Goal: Task Accomplishment & Management: Complete application form

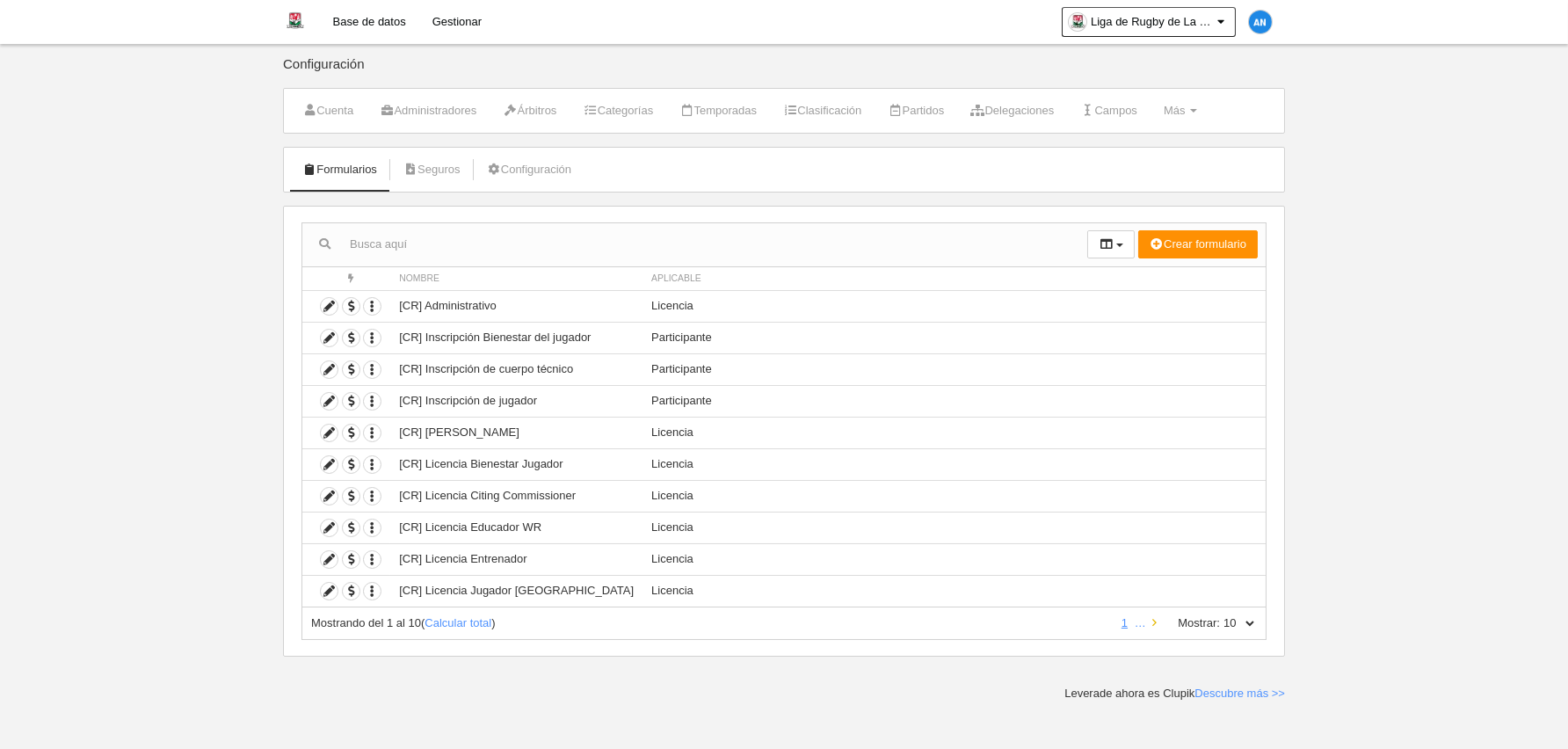
click at [1159, 624] on link at bounding box center [1155, 623] width 11 height 13
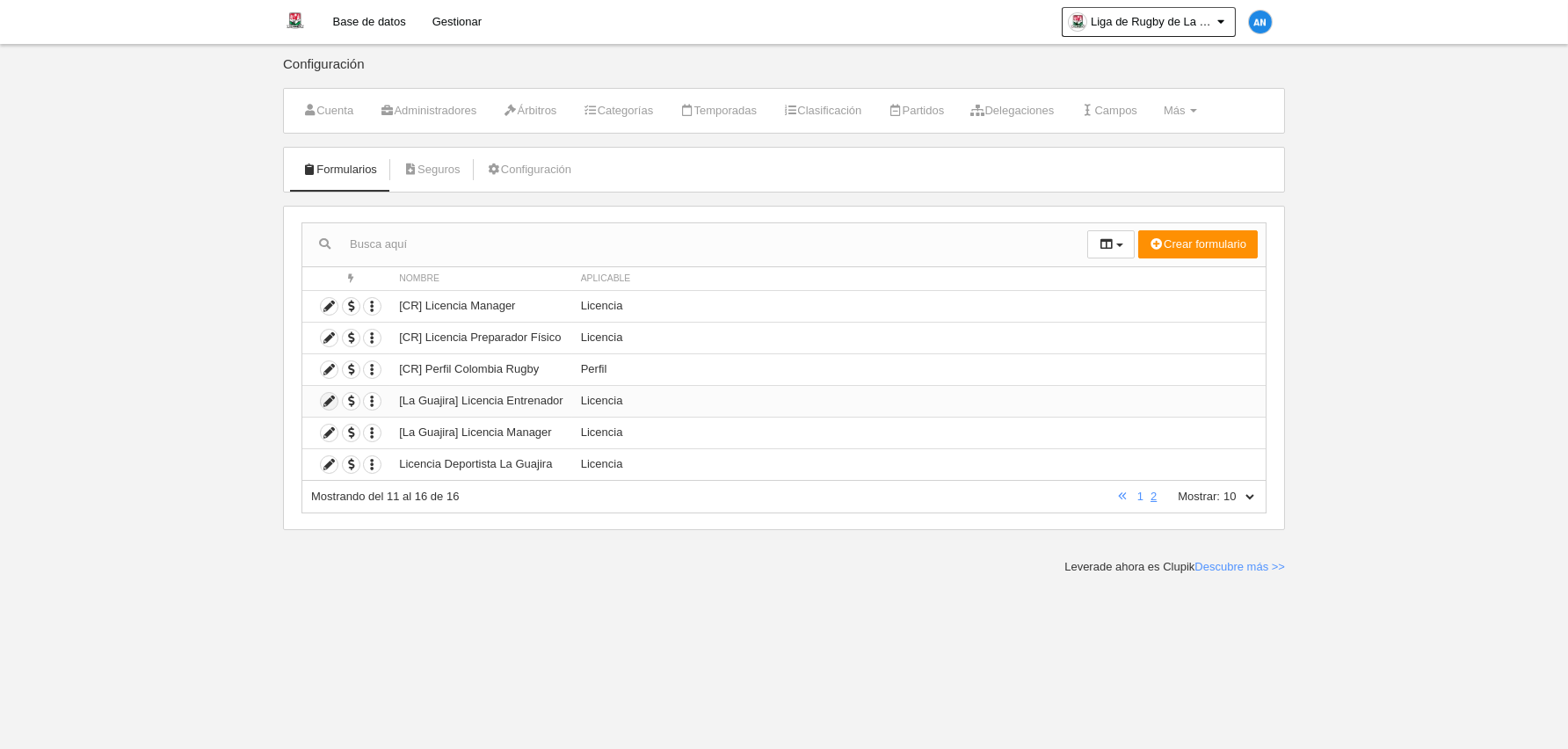
click at [326, 396] on icon at bounding box center [330, 402] width 17 height 17
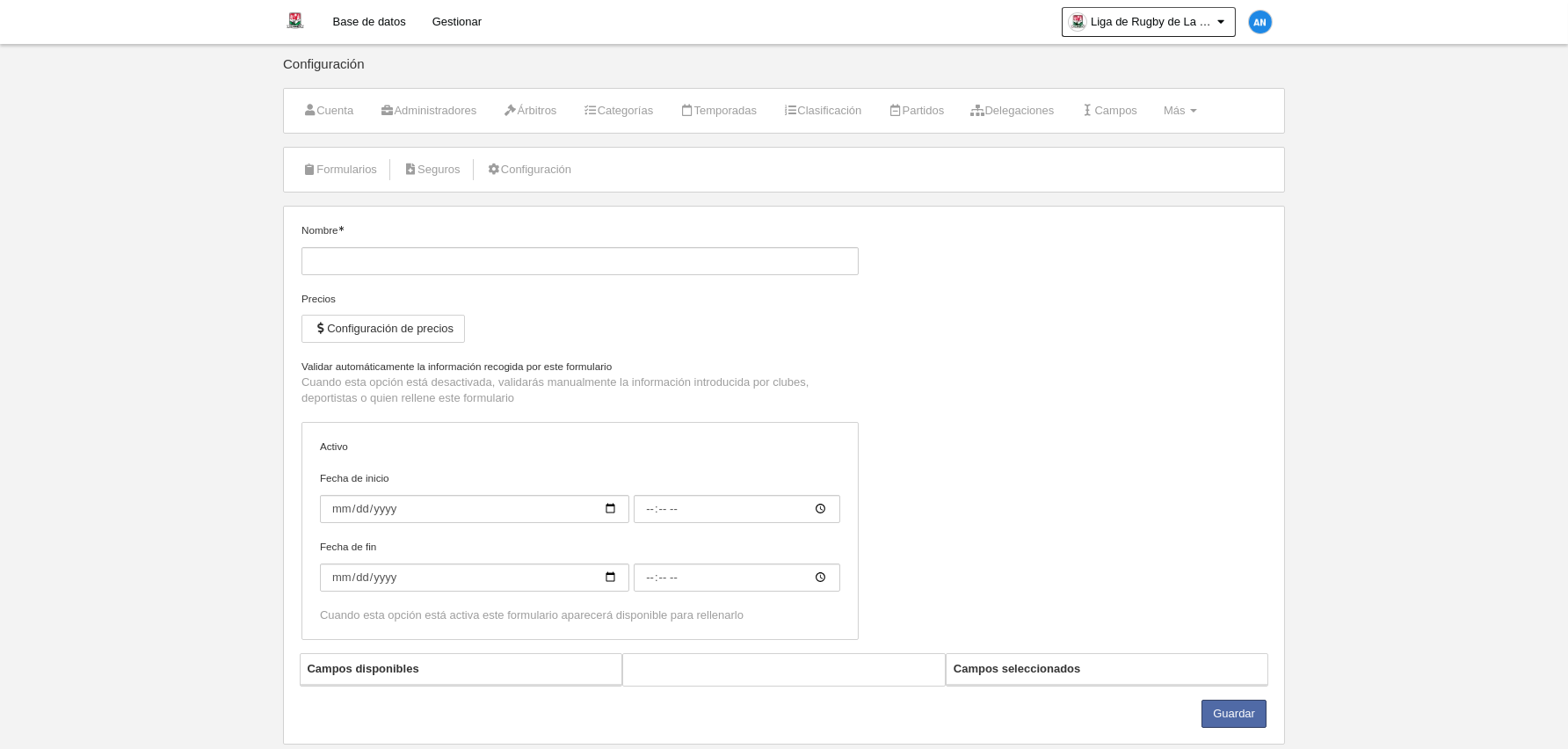
type input "[La Guajira] Licencia Entrenador"
checkbox input "true"
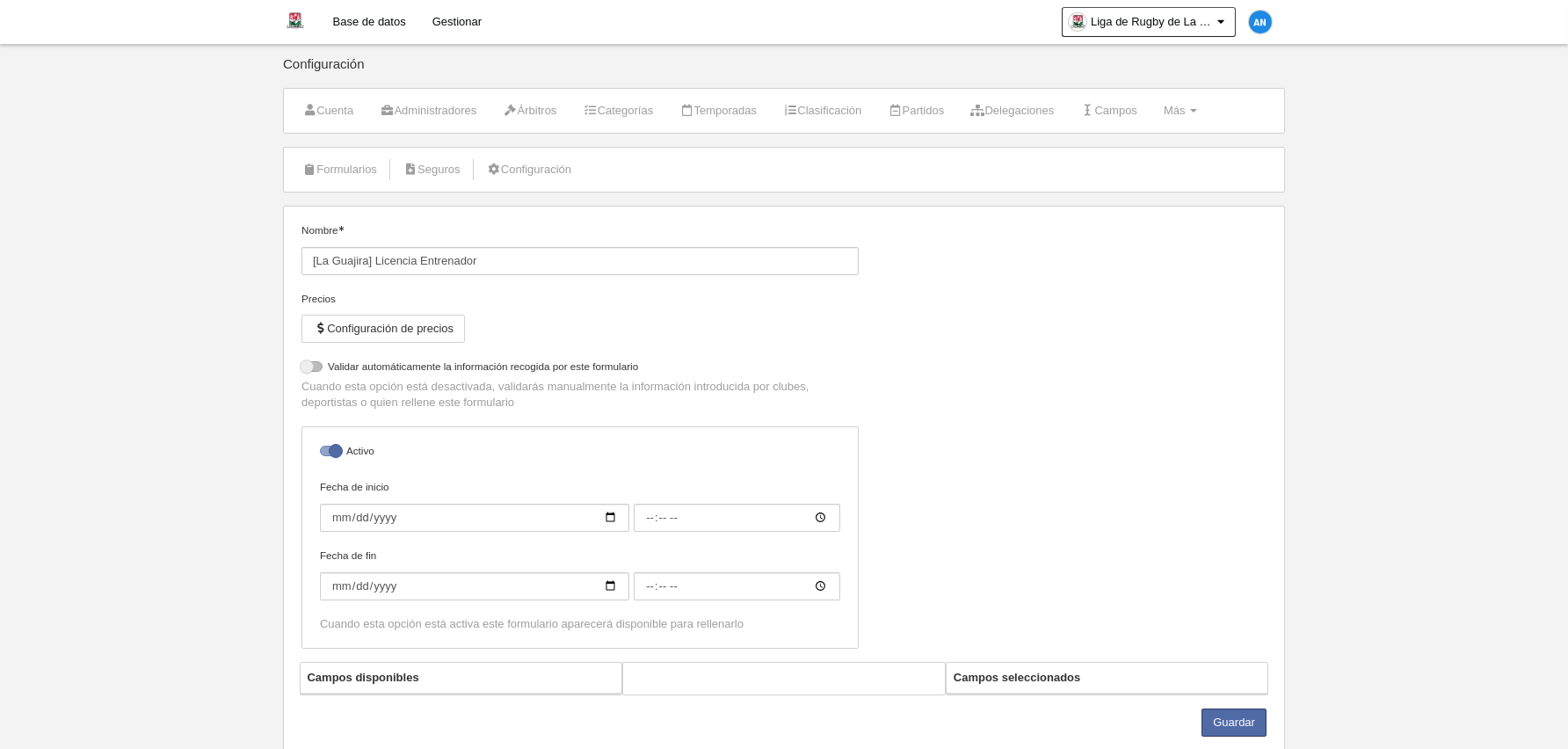
select select "selected"
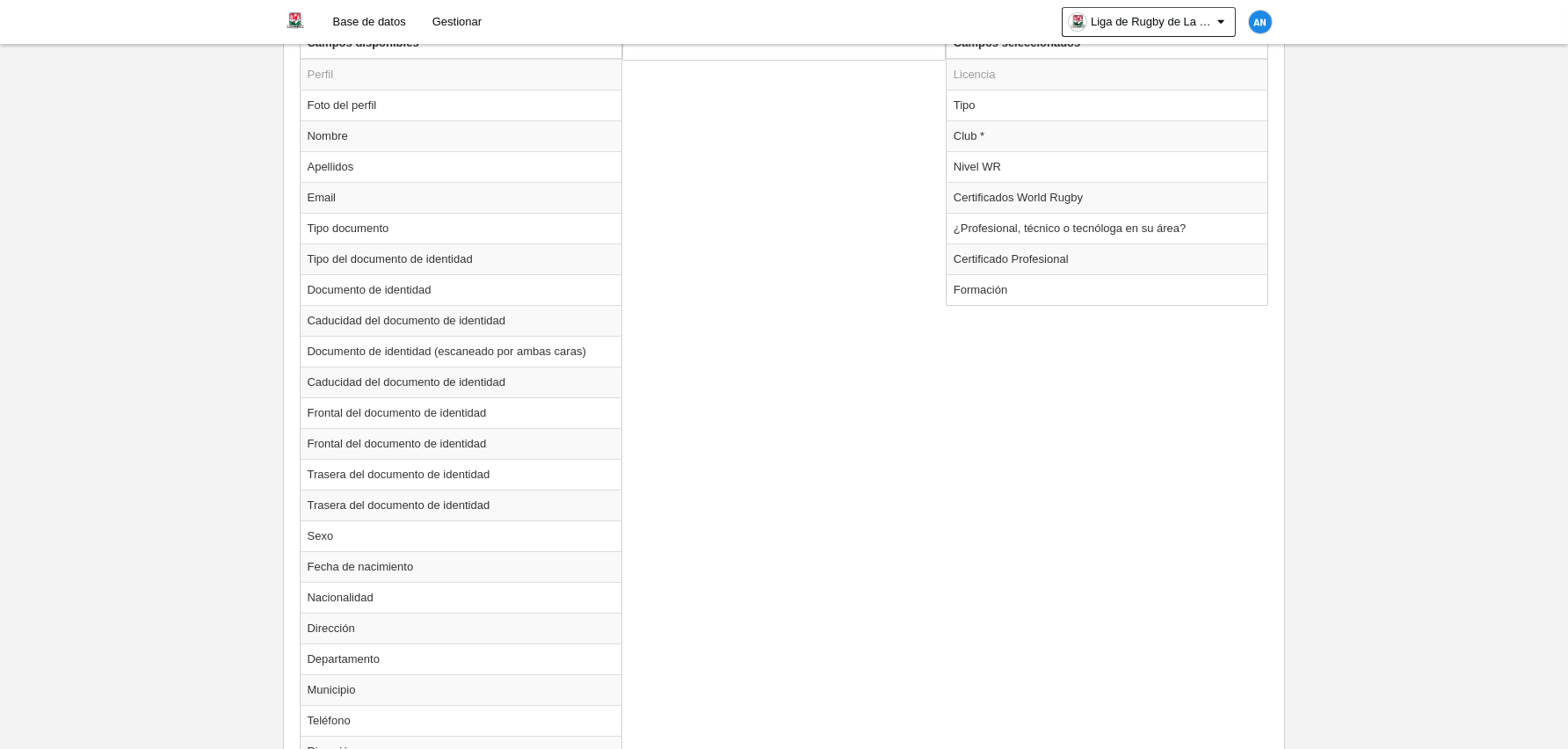
scroll to position [527, 0]
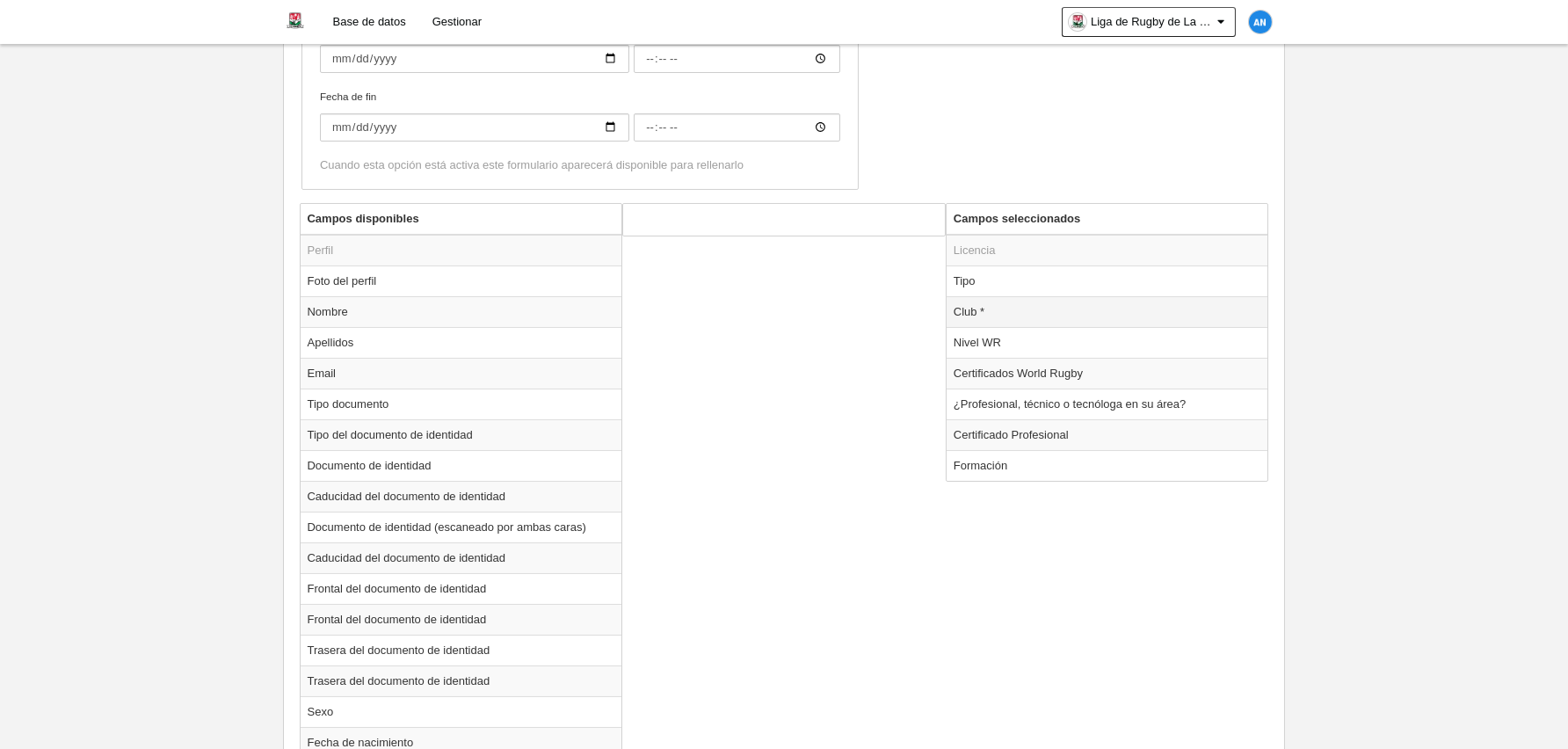
click at [1056, 309] on td "Club *" at bounding box center [1107, 311] width 322 height 30
radio input "true"
select select
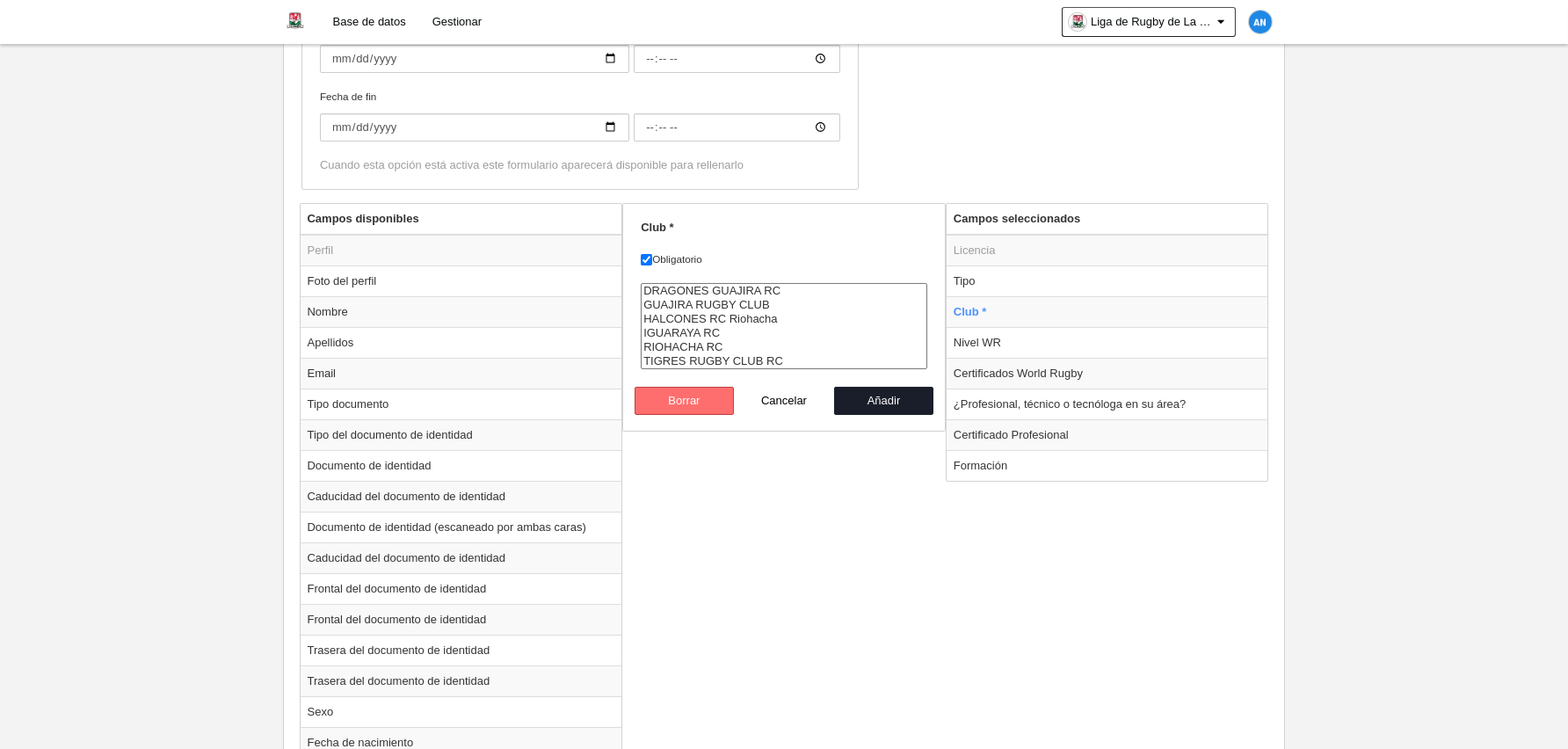
click at [713, 403] on button "Borrar" at bounding box center [685, 401] width 101 height 28
radio input "false"
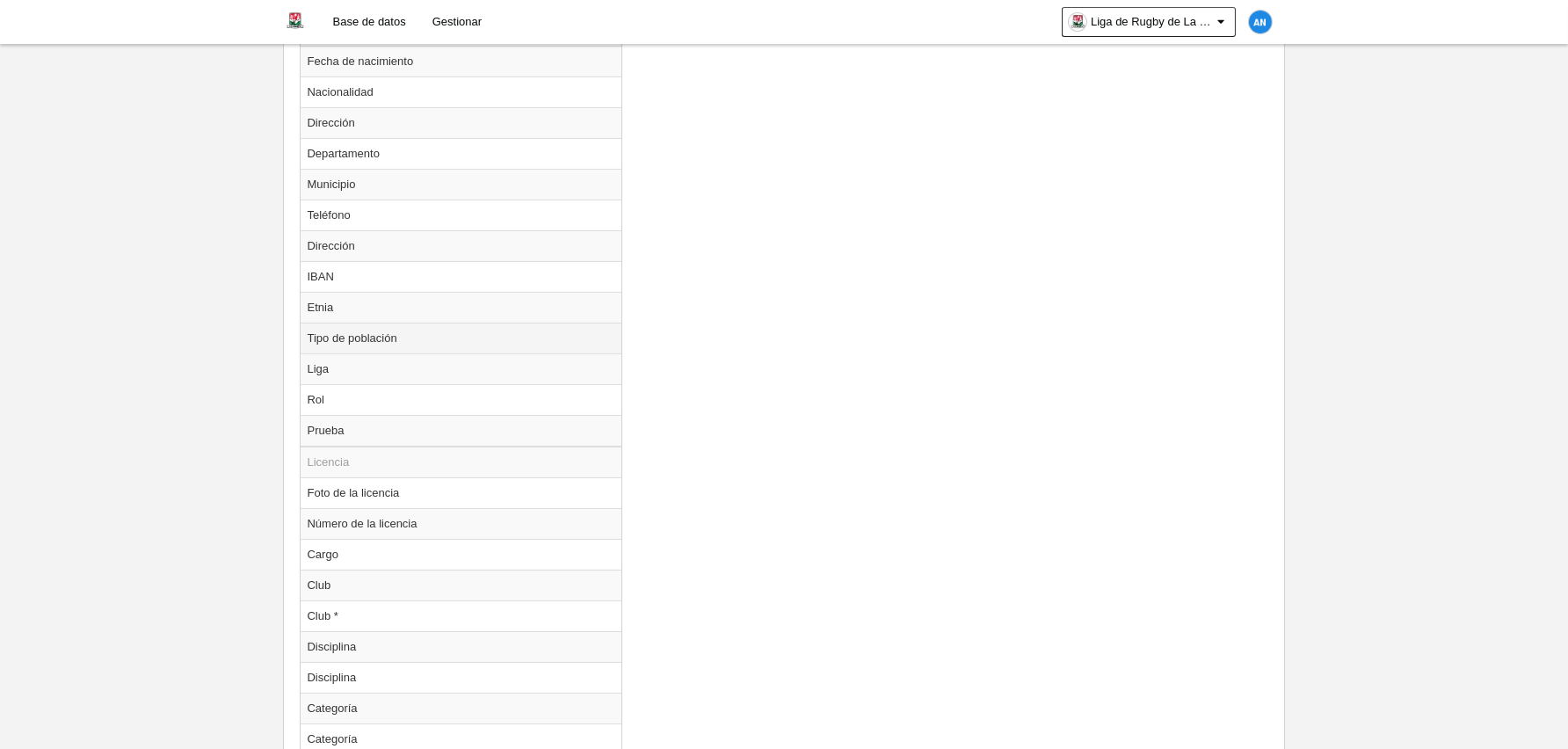
scroll to position [1230, 0]
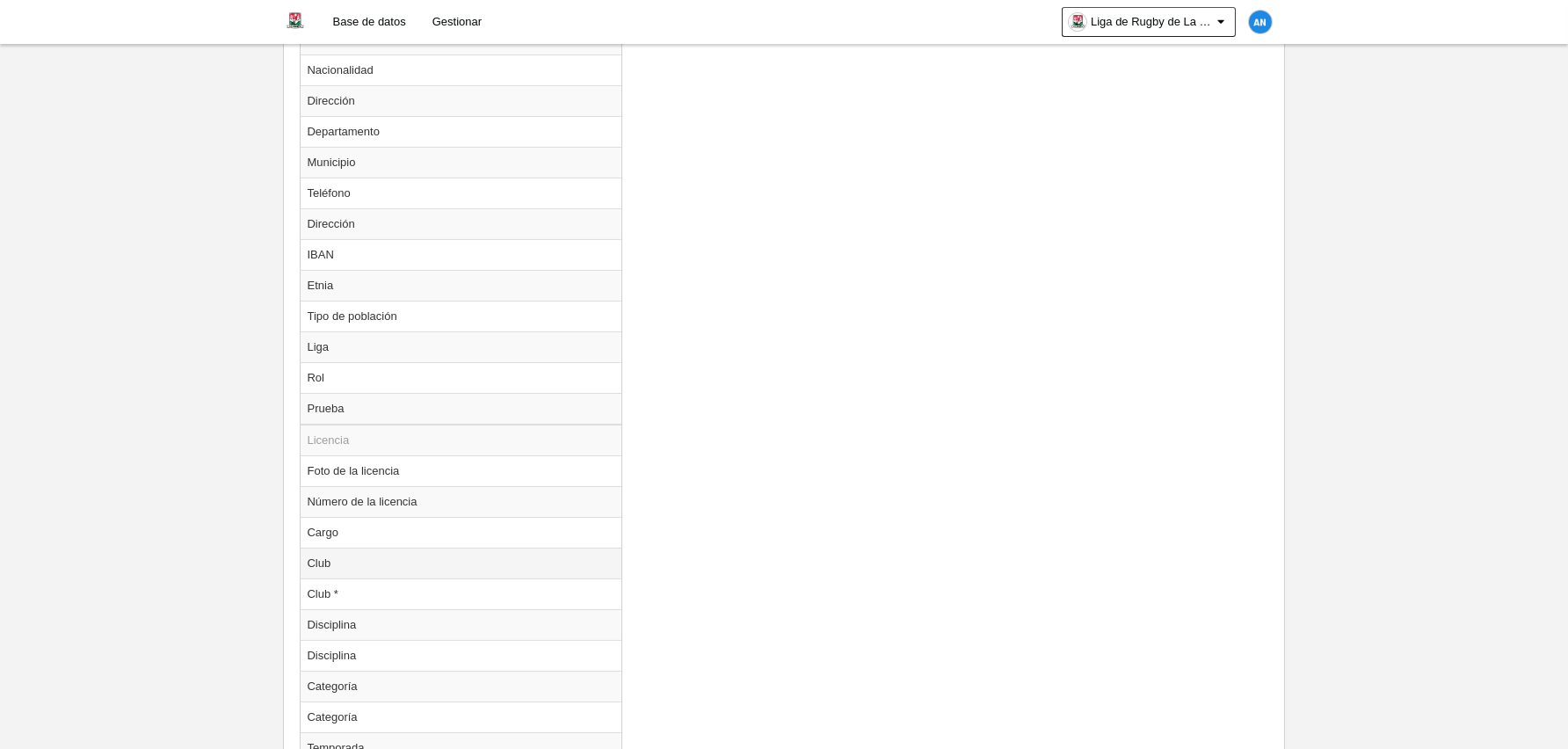
click at [331, 557] on td "Club" at bounding box center [462, 563] width 322 height 30
radio input "true"
select select
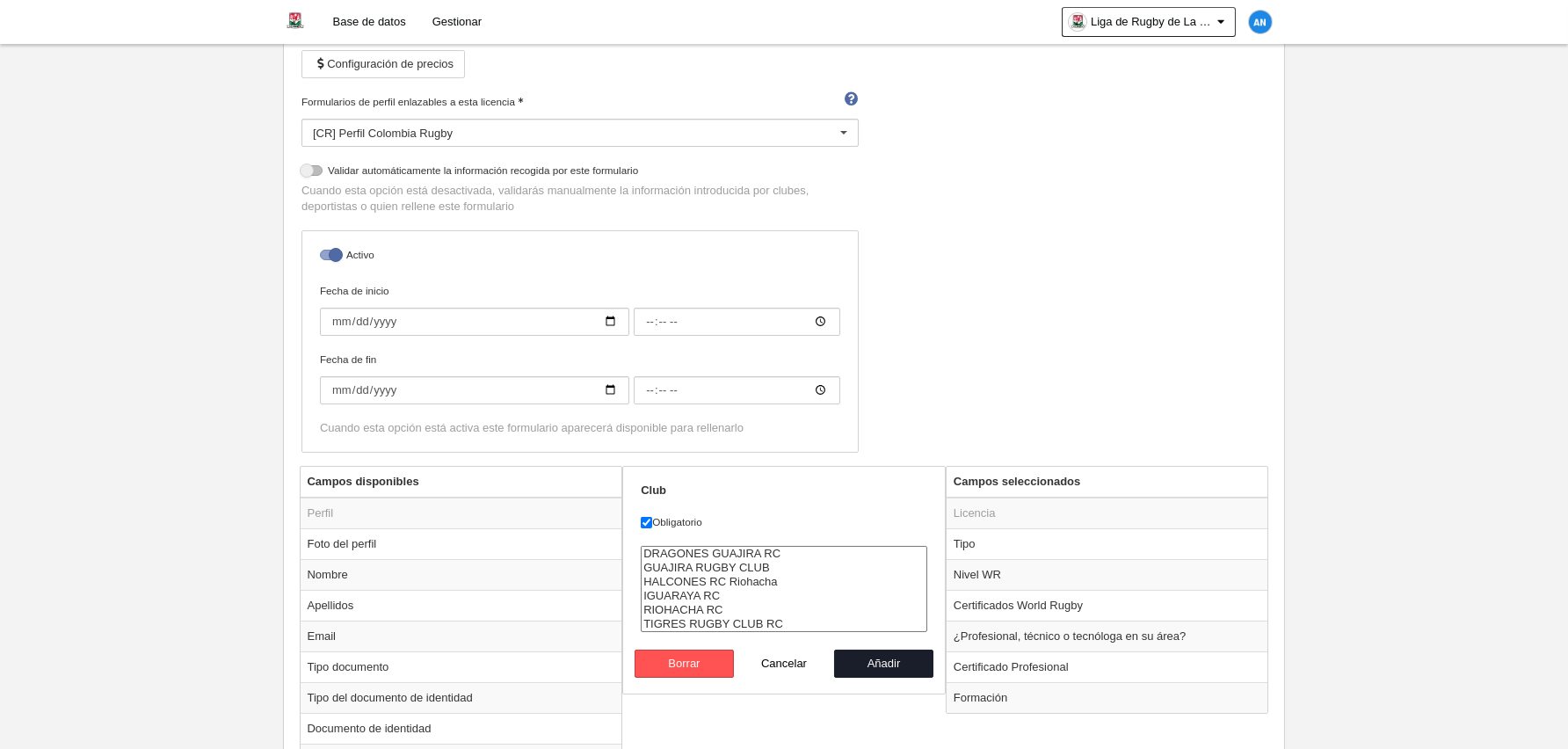
scroll to position [264, 0]
click at [871, 662] on button "Añadir" at bounding box center [884, 665] width 101 height 28
radio input "false"
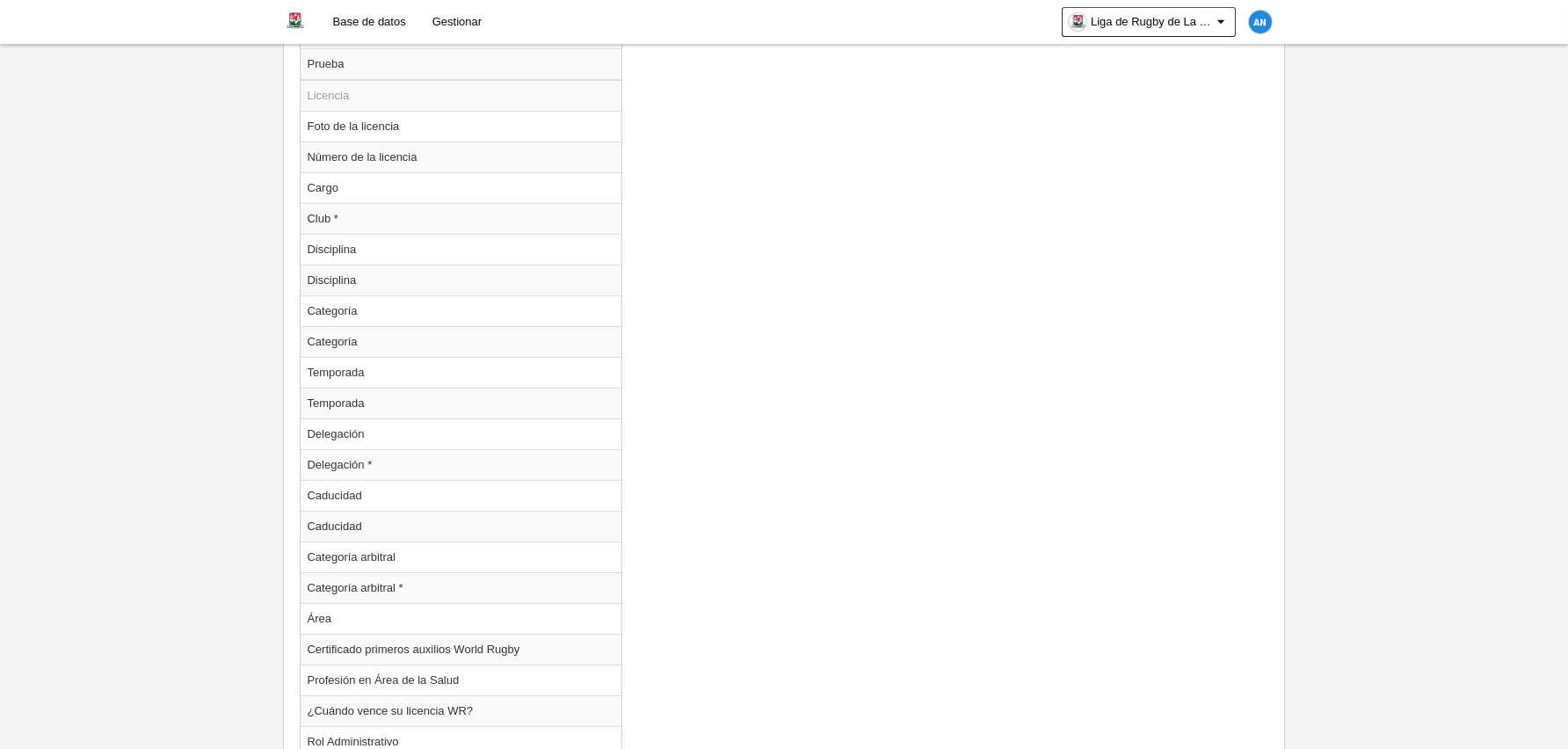
scroll to position [1681, 0]
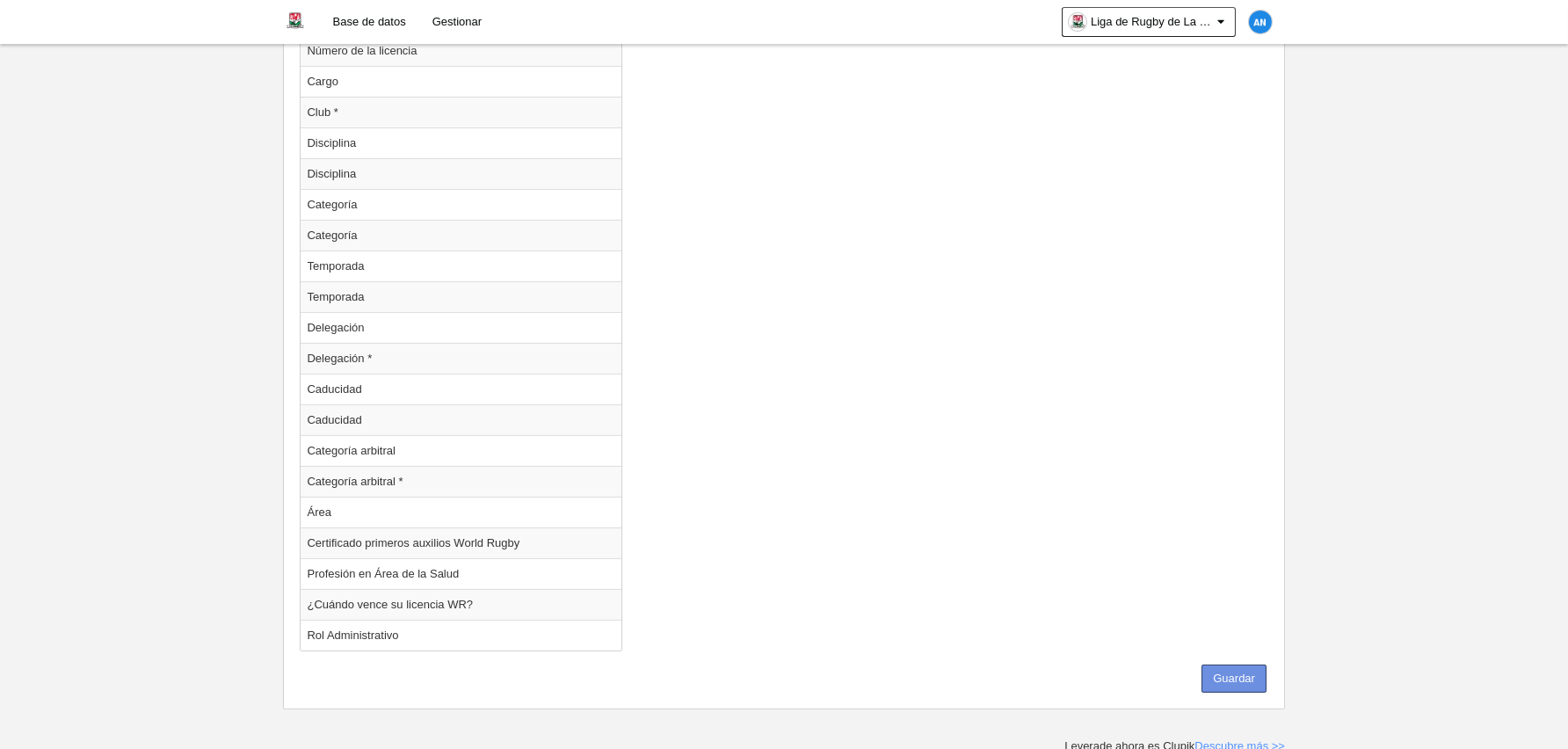
click at [1228, 666] on button "Guardar" at bounding box center [1234, 679] width 65 height 28
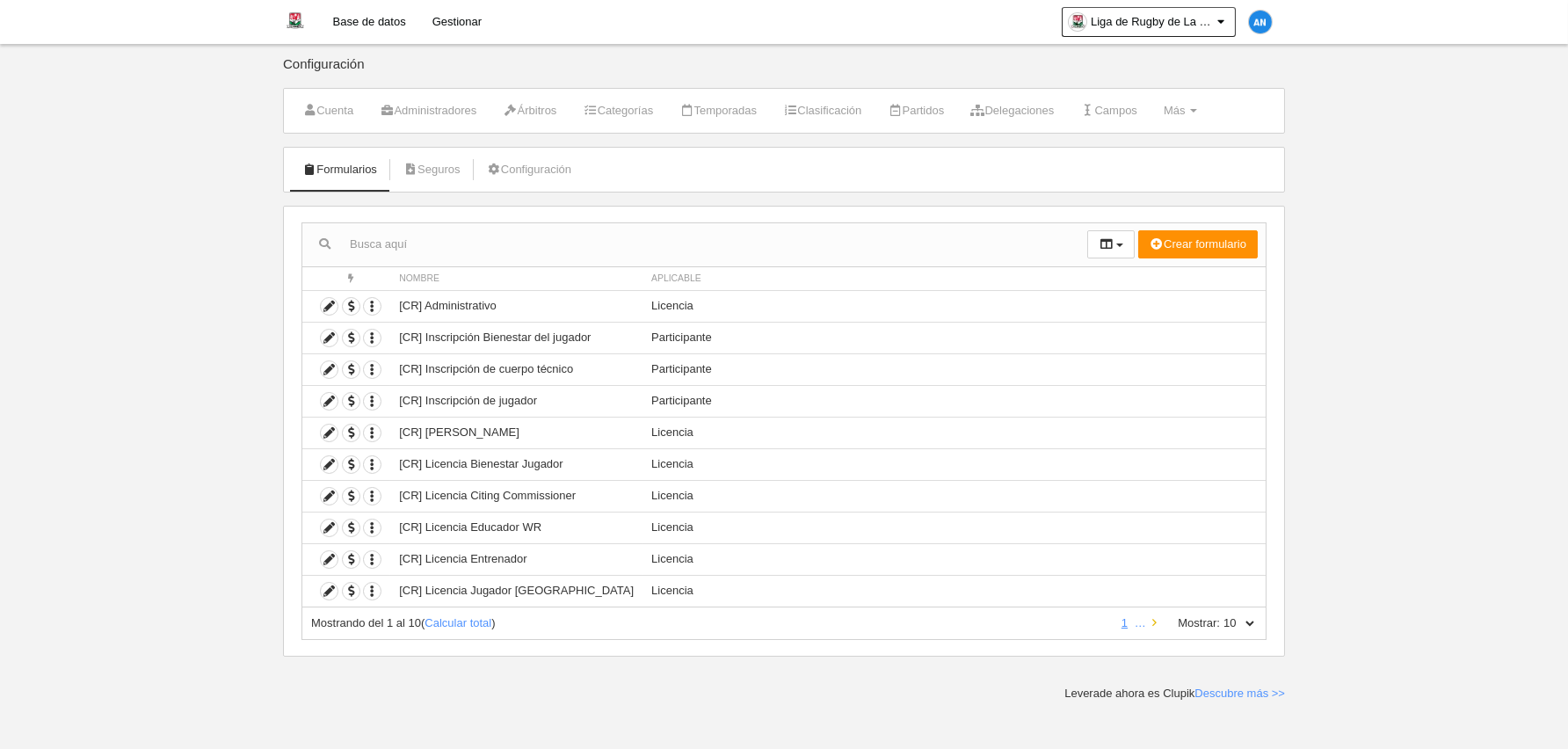
click at [1157, 624] on icon at bounding box center [1155, 623] width 5 height 11
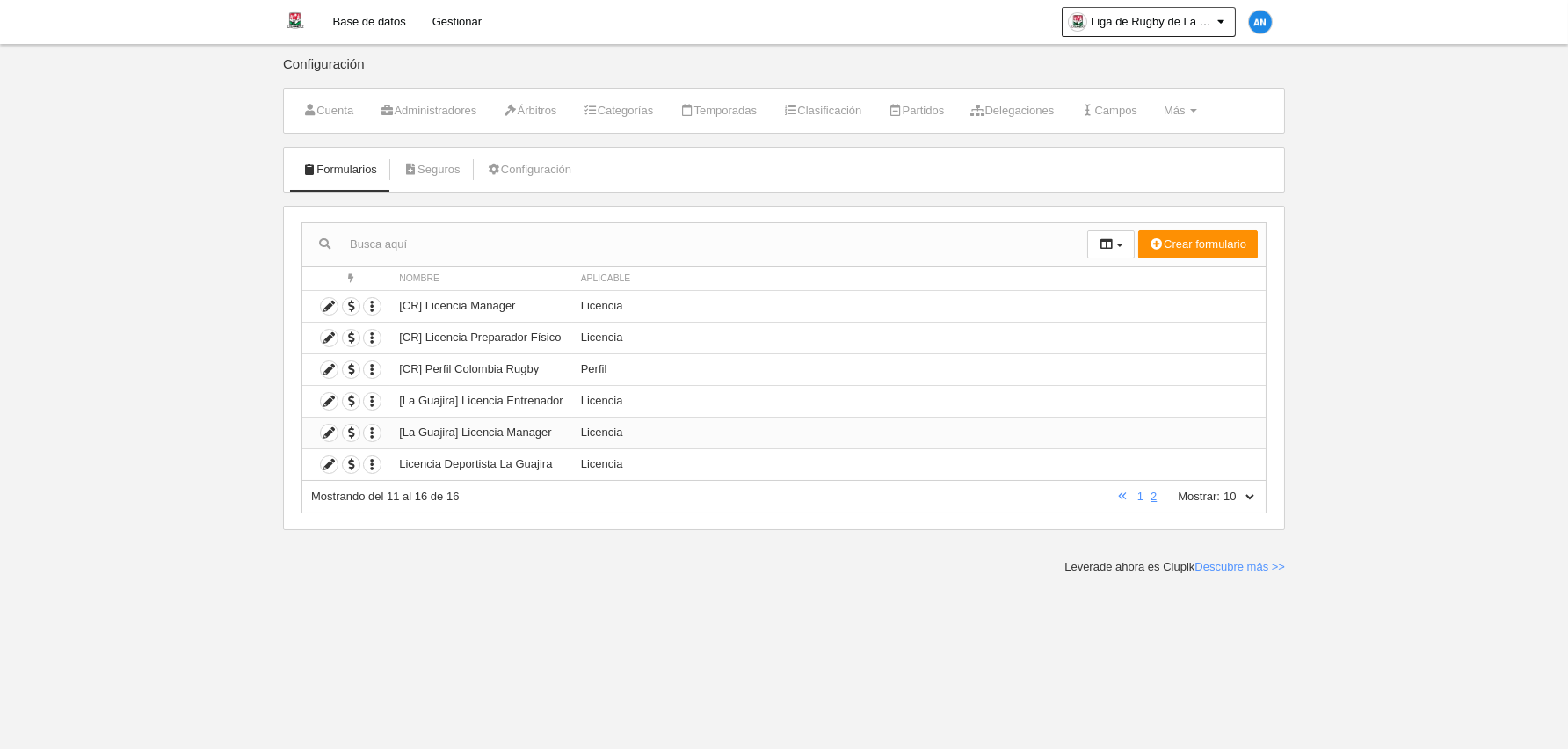
click at [555, 431] on td "[La Guajira] Licencia Manager" at bounding box center [481, 432] width 181 height 31
click at [330, 435] on icon at bounding box center [330, 433] width 17 height 17
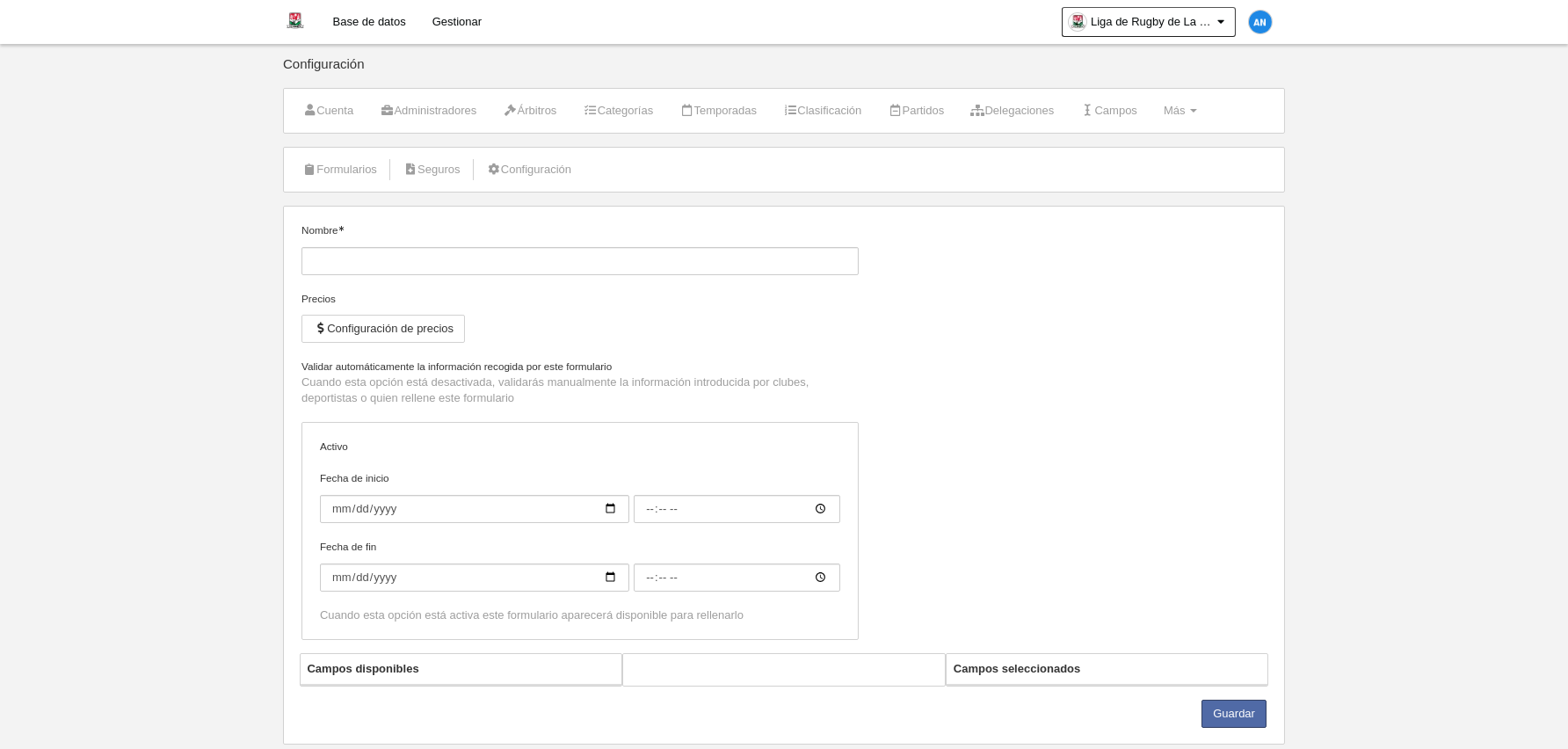
type input "[La Guajira] Licencia Manager"
checkbox input "true"
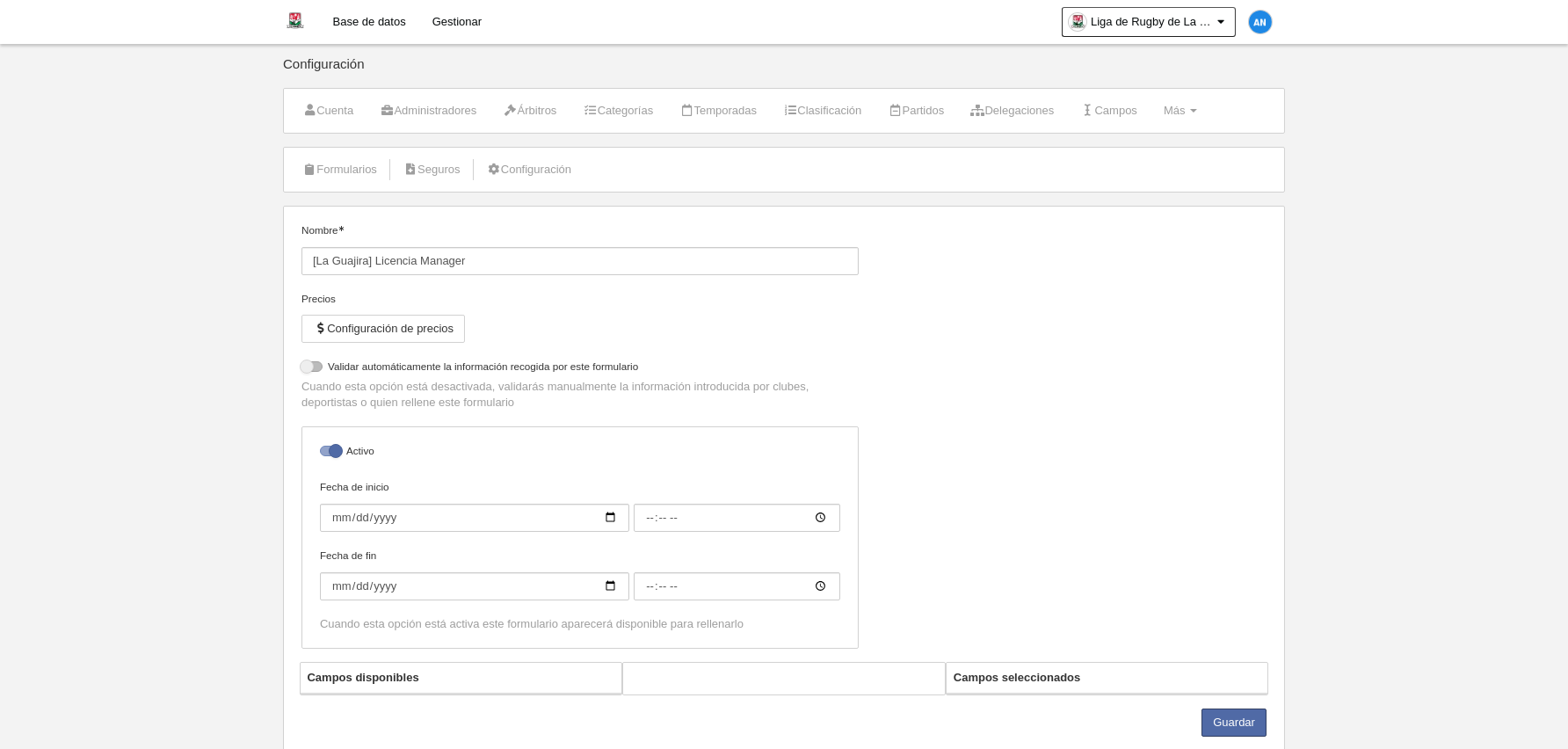
select select "selected"
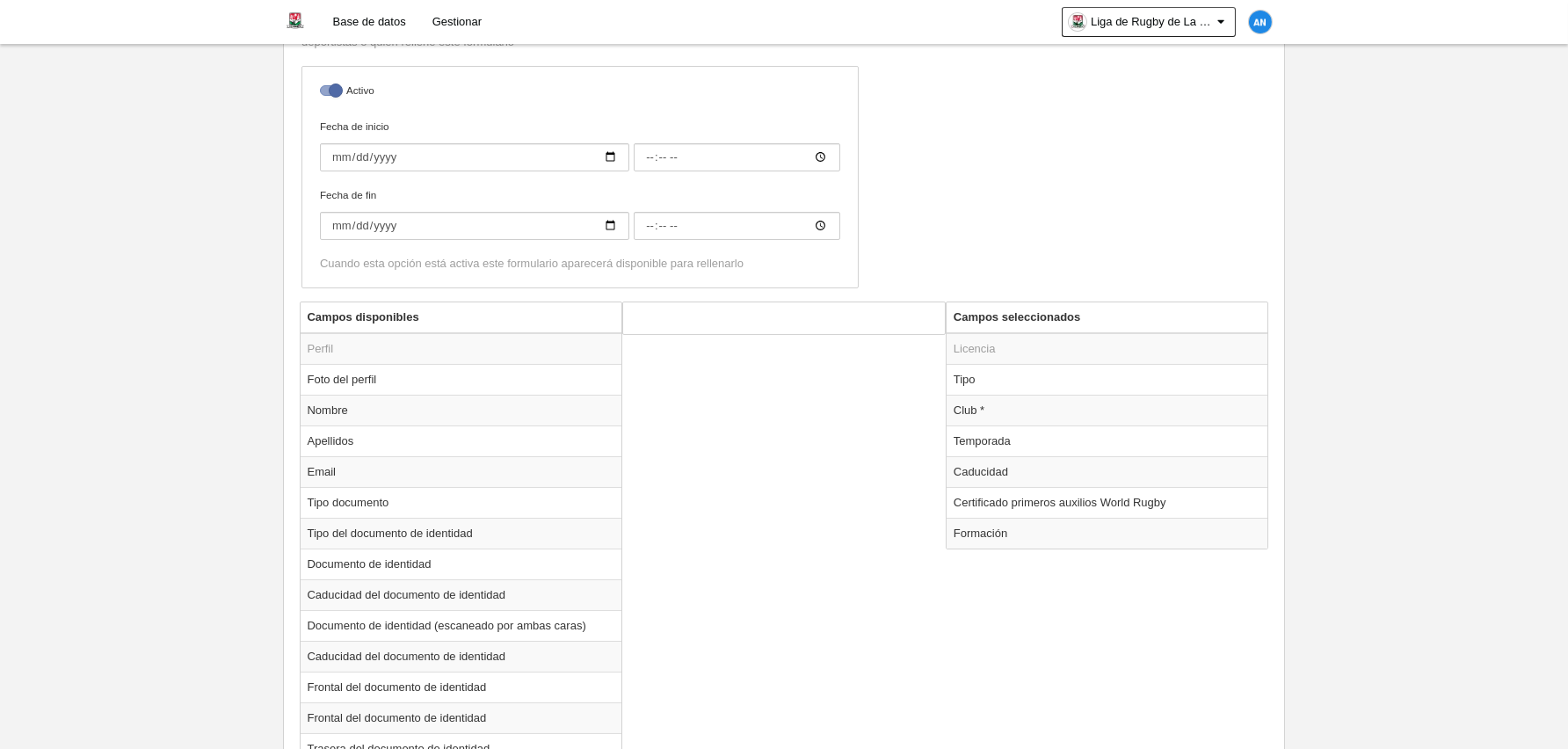
scroll to position [527, 0]
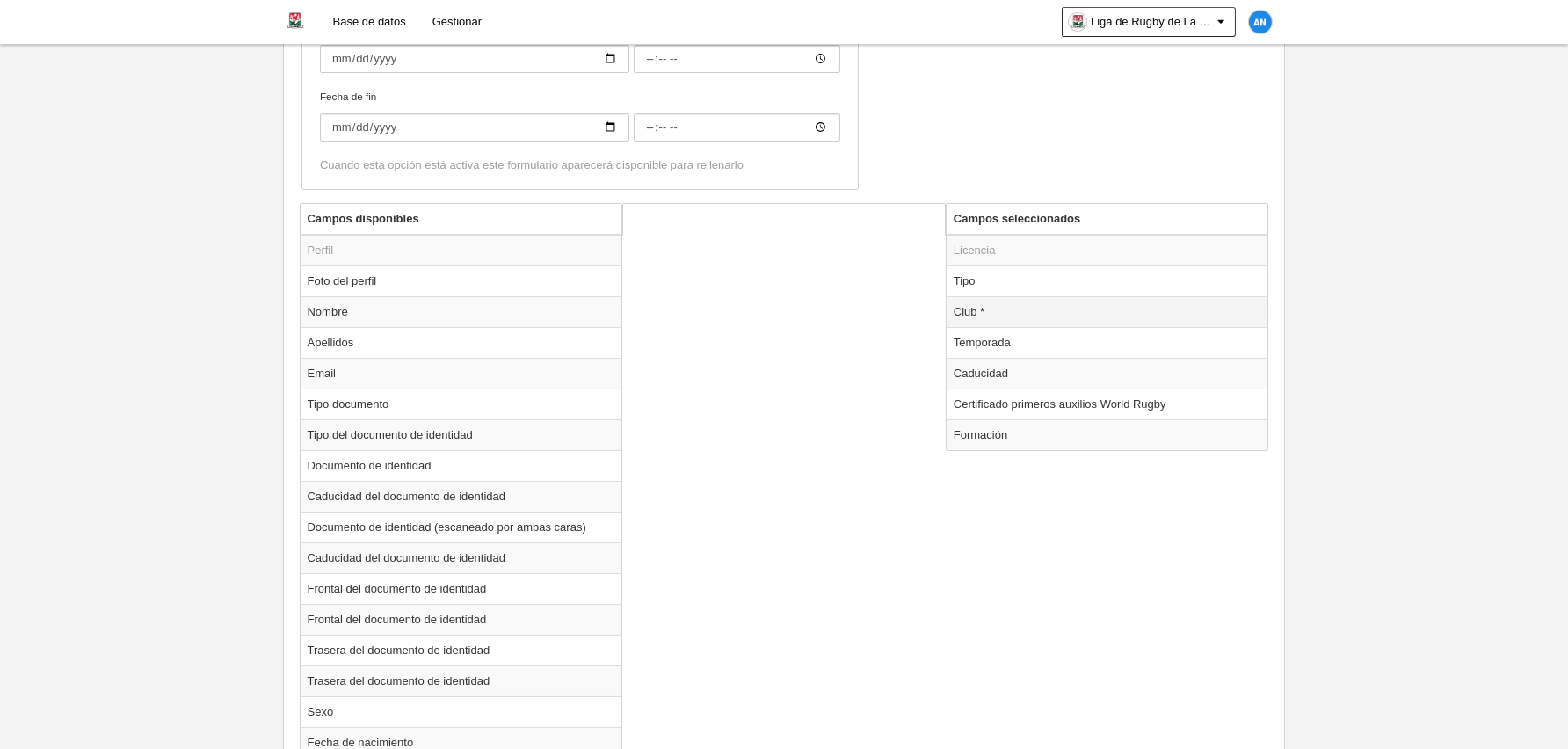
click at [1030, 307] on td "Club *" at bounding box center [1107, 311] width 322 height 30
radio input "true"
select select
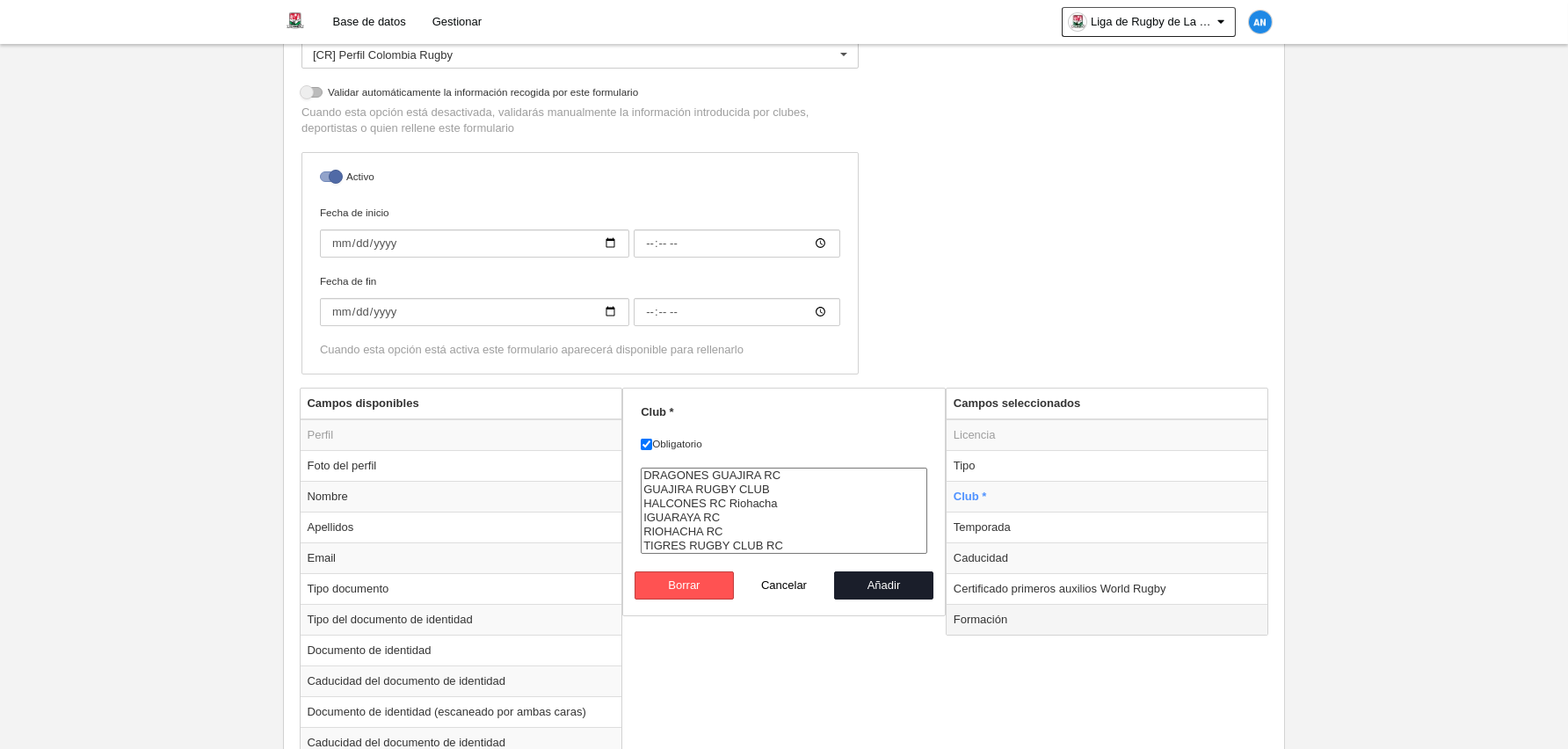
scroll to position [440, 0]
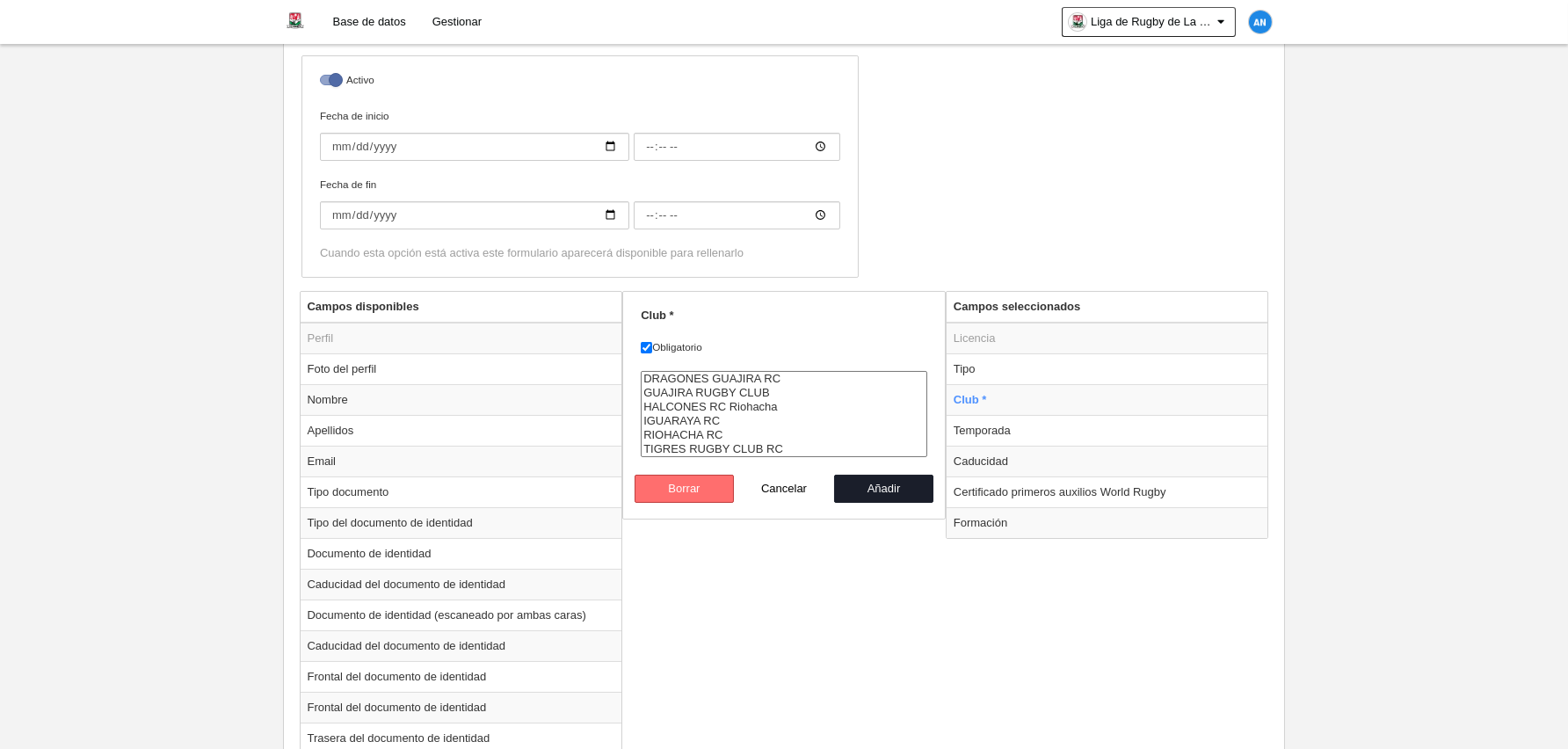
click at [706, 485] on button "Borrar" at bounding box center [685, 489] width 101 height 28
radio input "false"
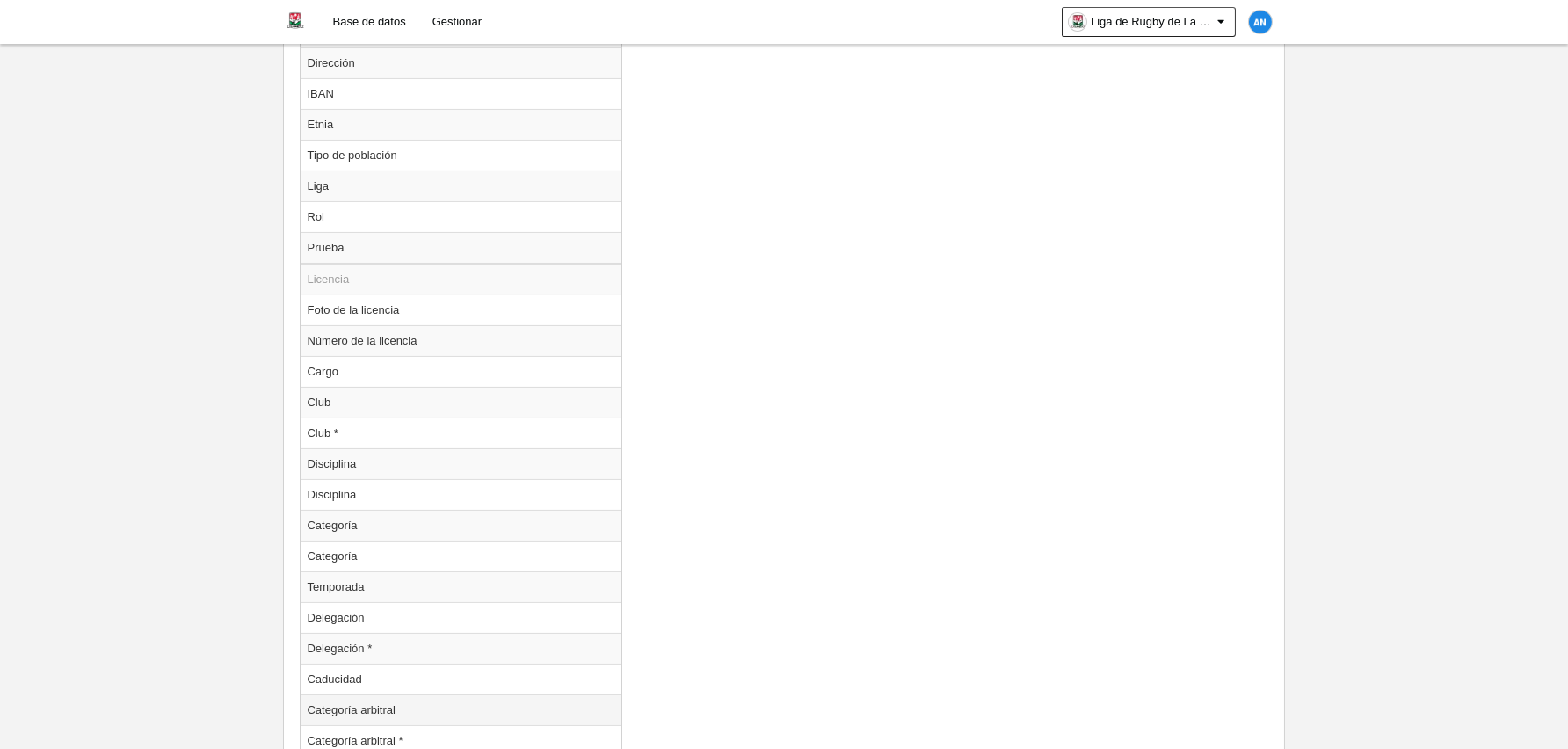
scroll to position [1494, 0]
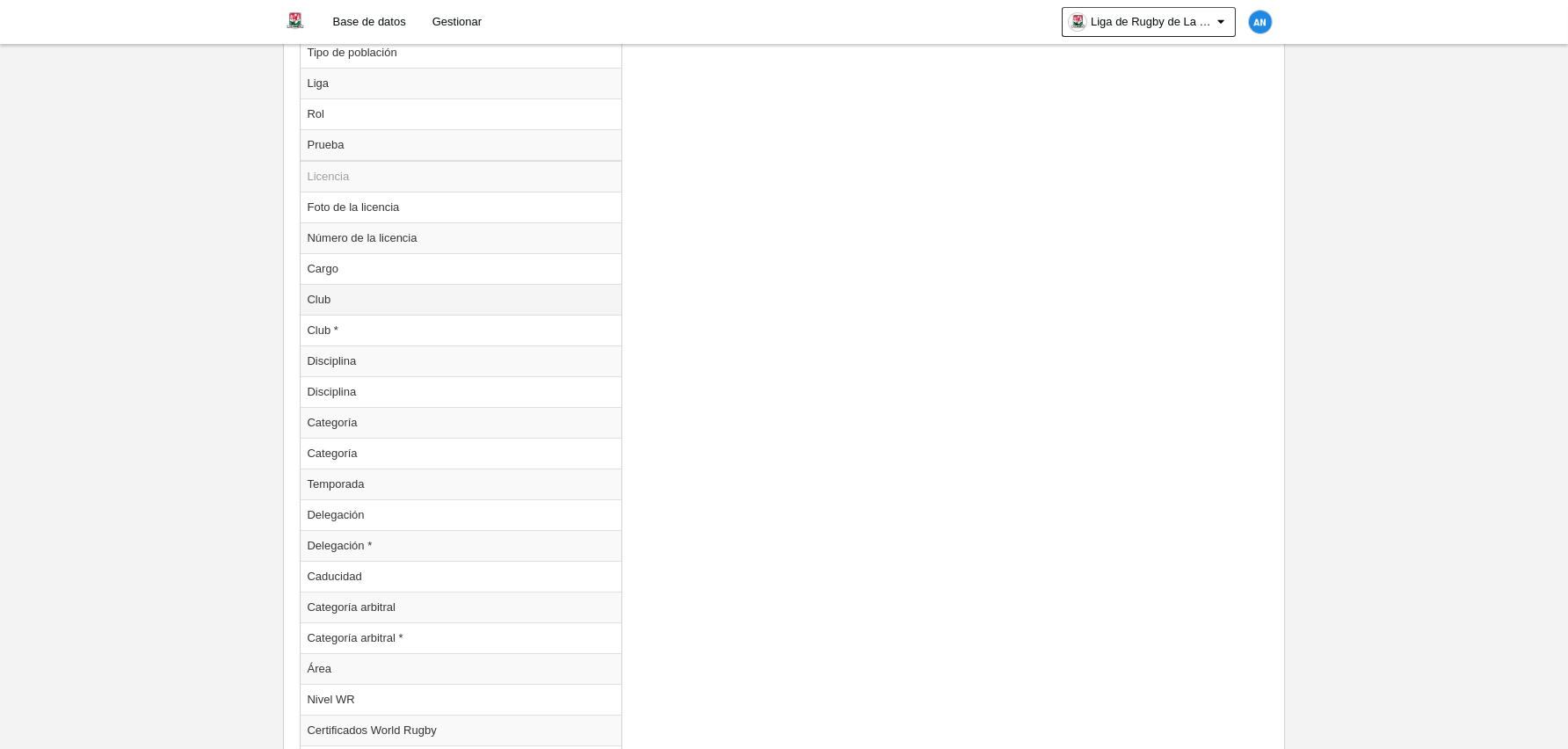
click at [462, 297] on td "Club" at bounding box center [462, 299] width 322 height 30
radio input "true"
select select
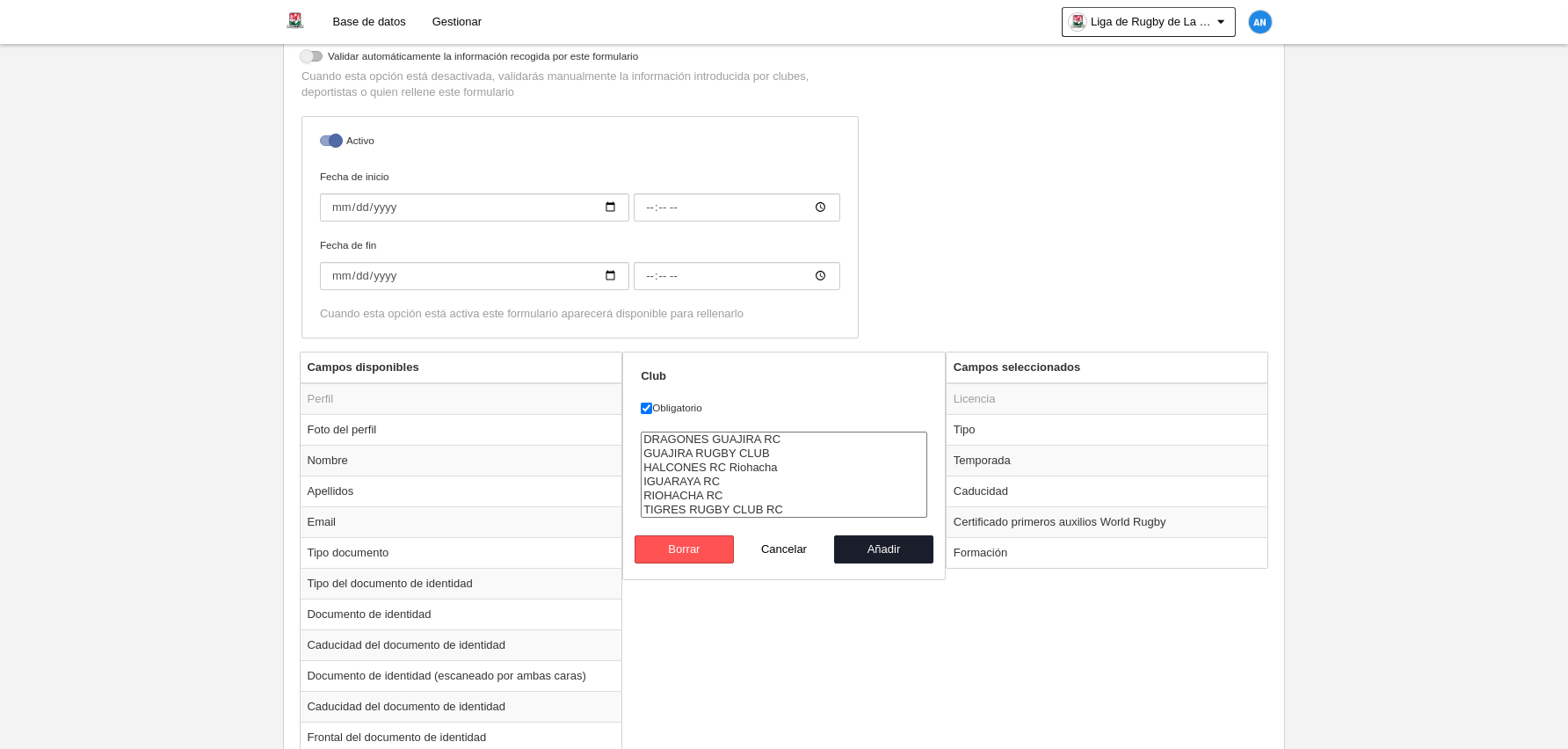
scroll to position [351, 0]
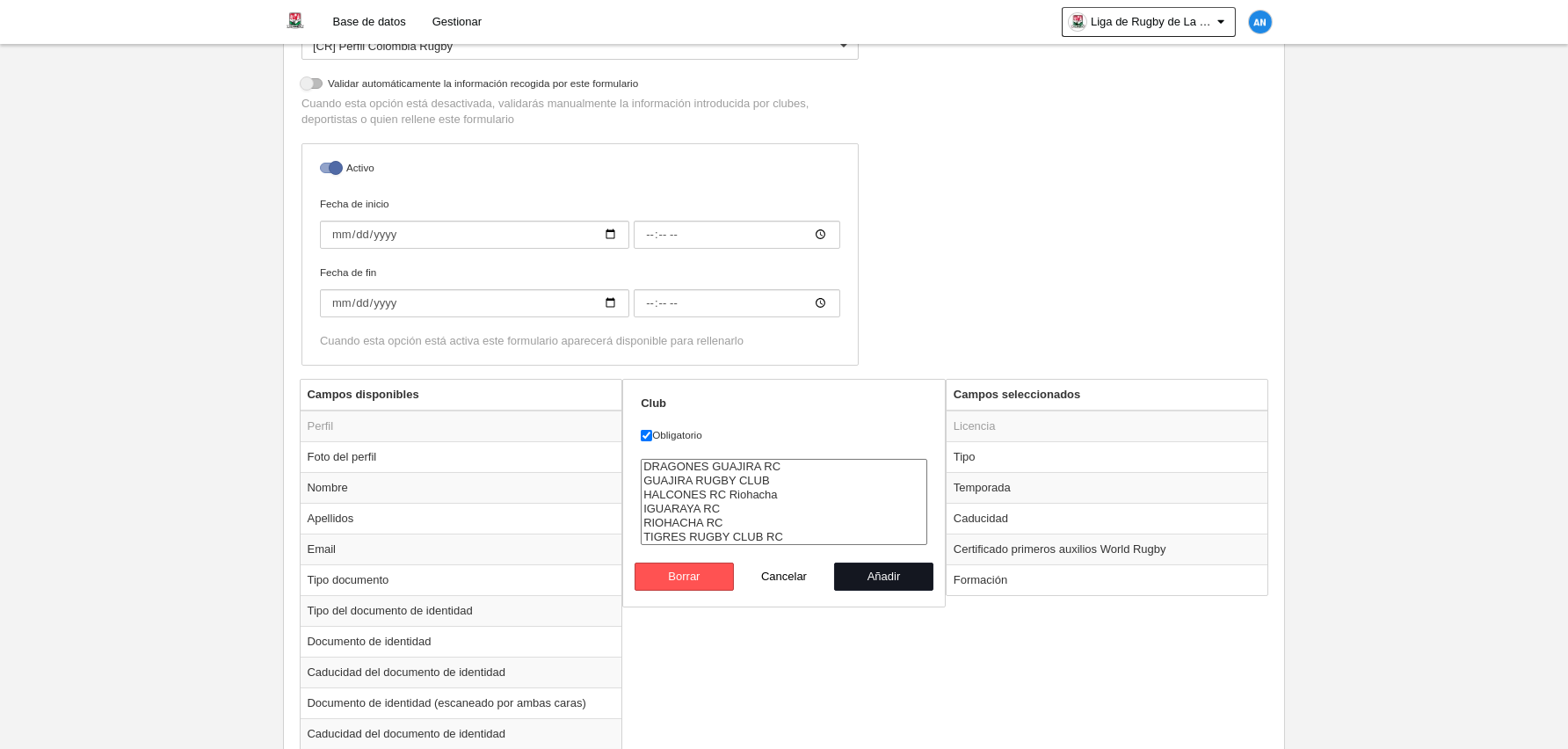
click at [879, 573] on button "Añadir" at bounding box center [884, 576] width 101 height 28
radio input "false"
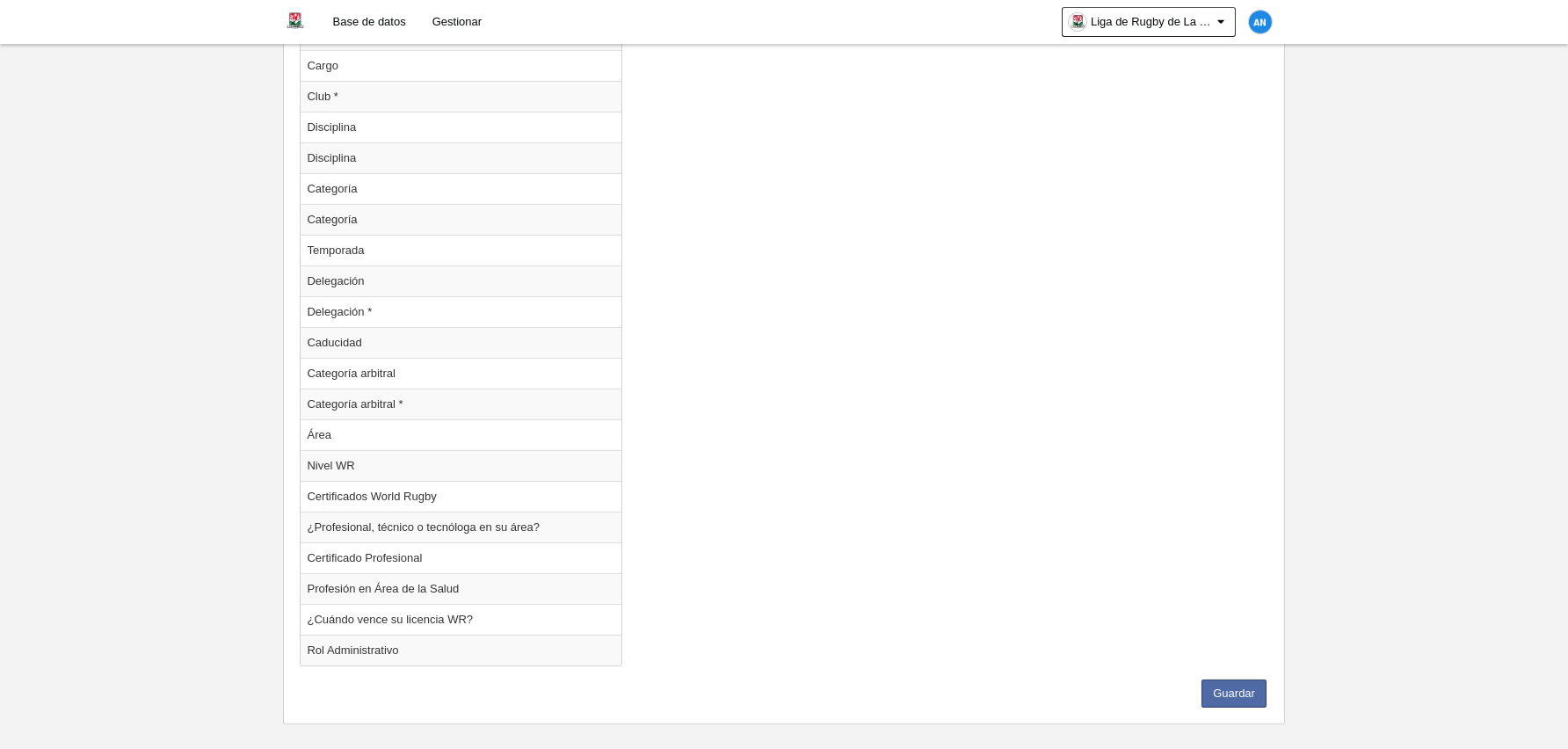
scroll to position [1712, 0]
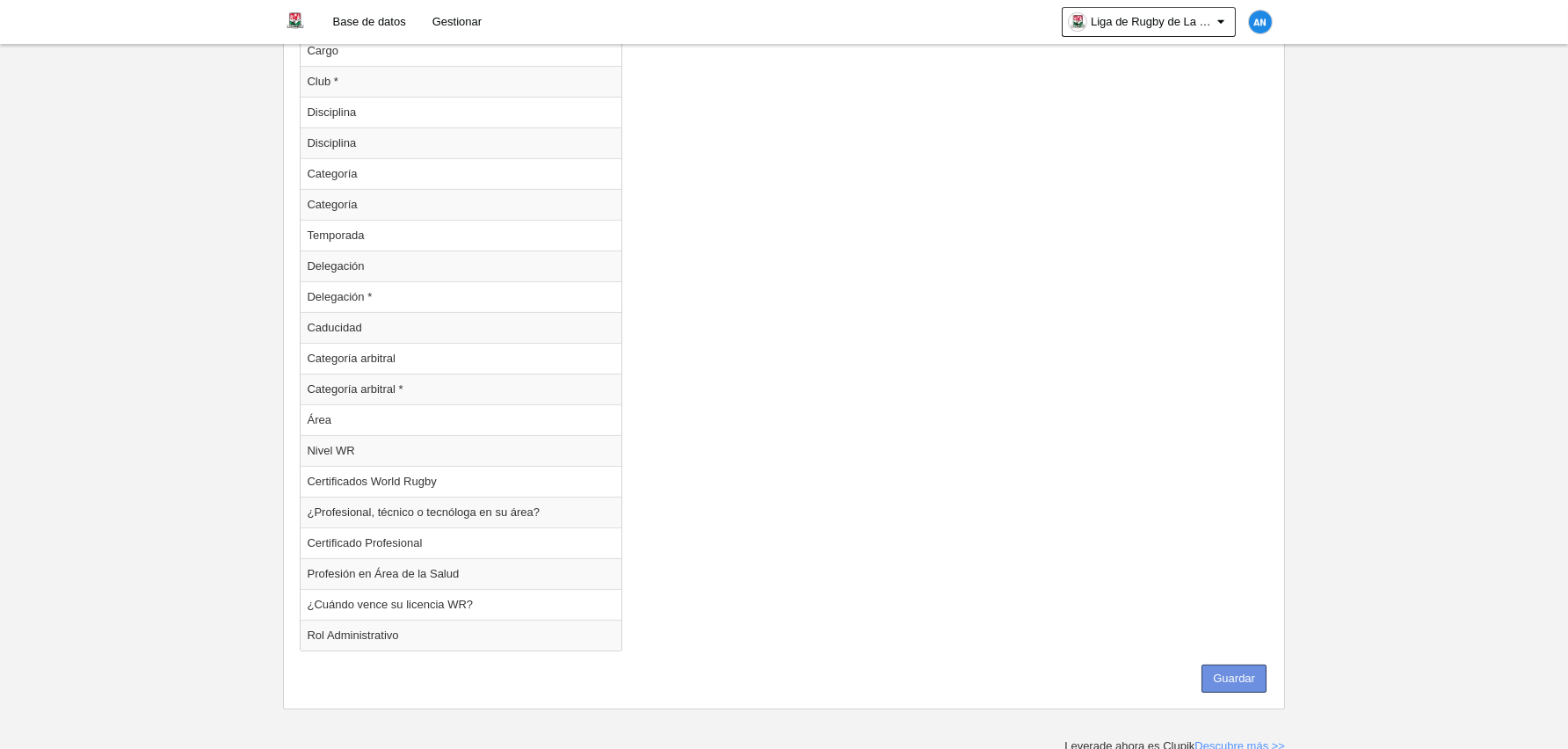
click at [1234, 680] on button "Guardar" at bounding box center [1234, 679] width 65 height 28
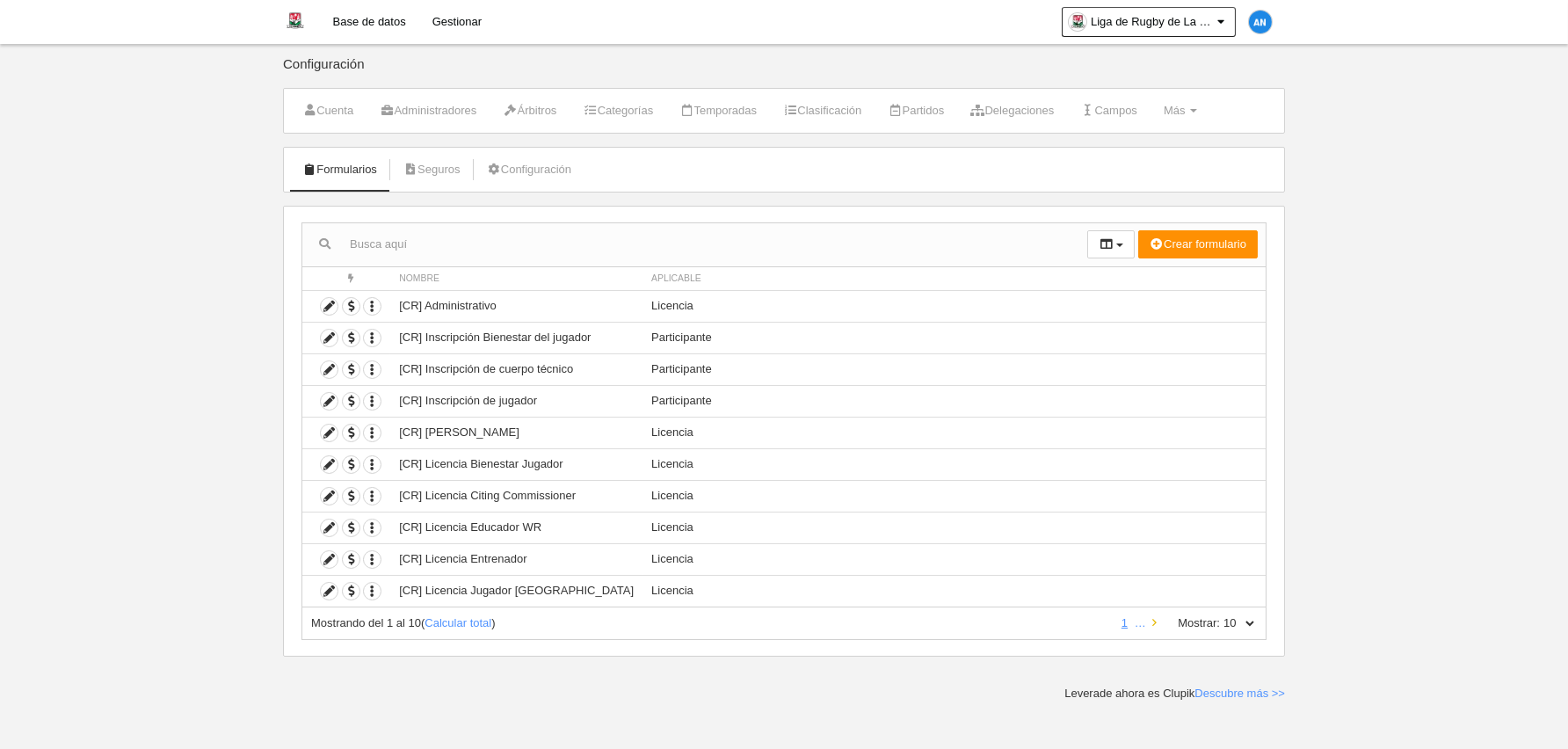
click at [1154, 622] on icon at bounding box center [1155, 623] width 5 height 11
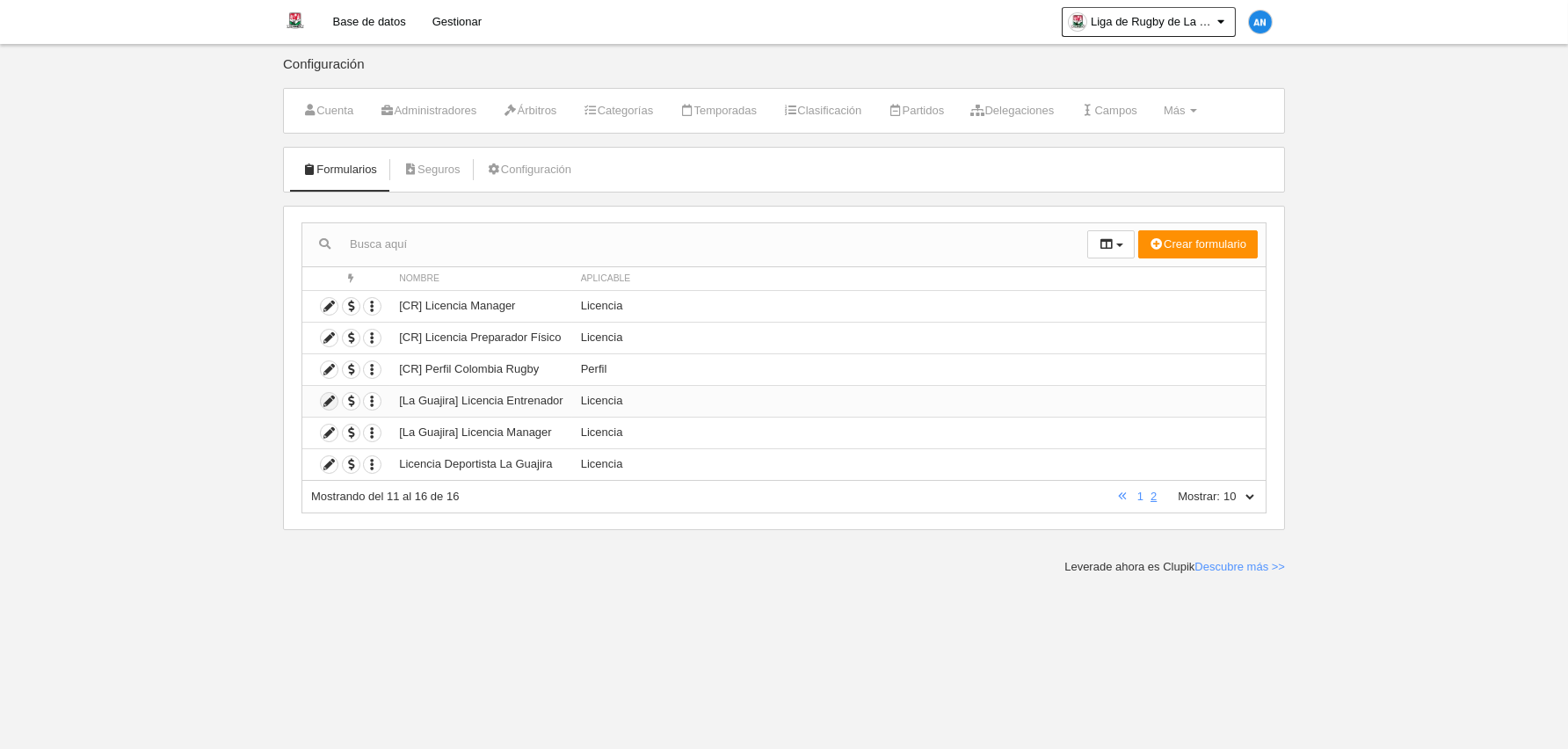
click at [331, 403] on icon at bounding box center [330, 402] width 17 height 17
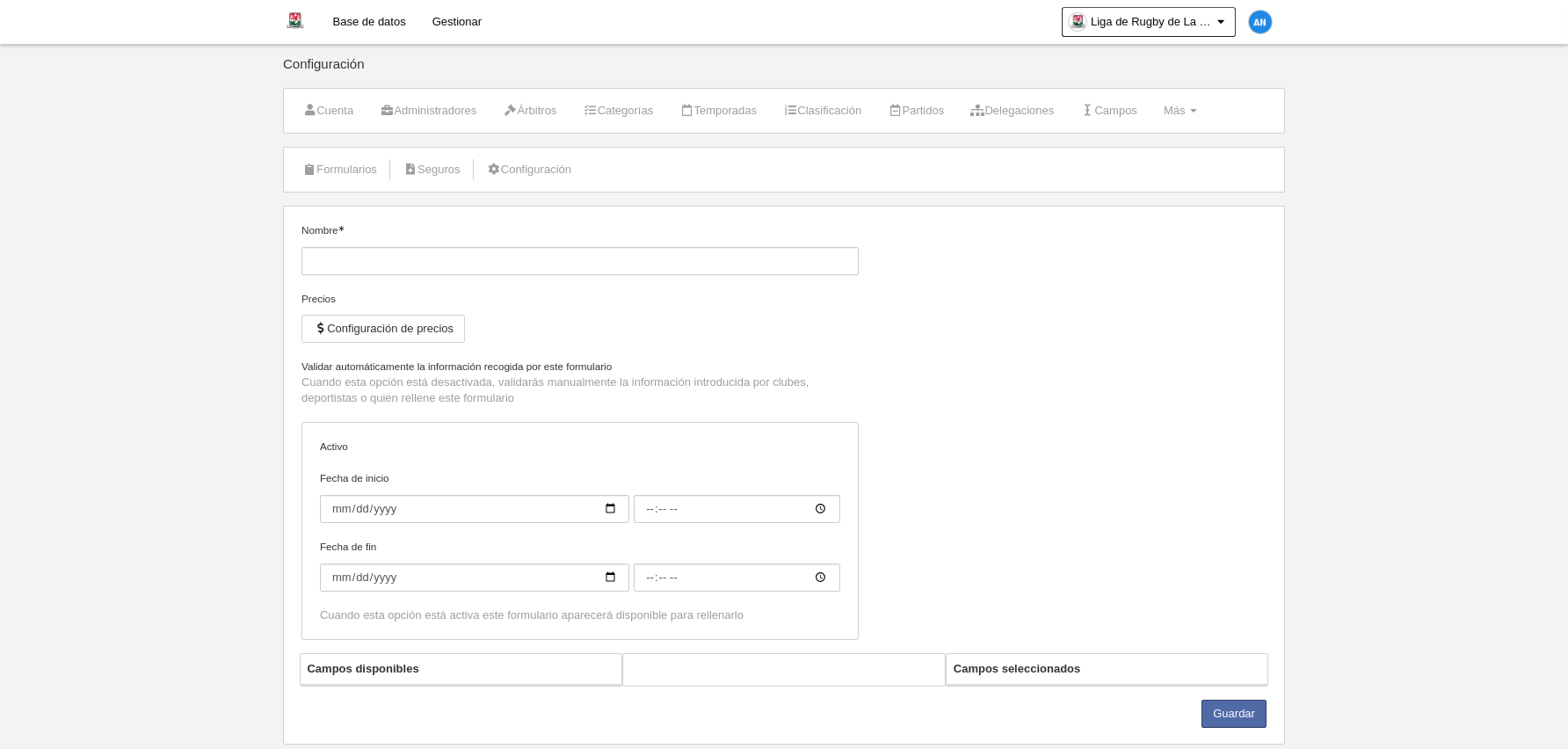
type input "[La Guajira] Licencia Entrenador"
checkbox input "true"
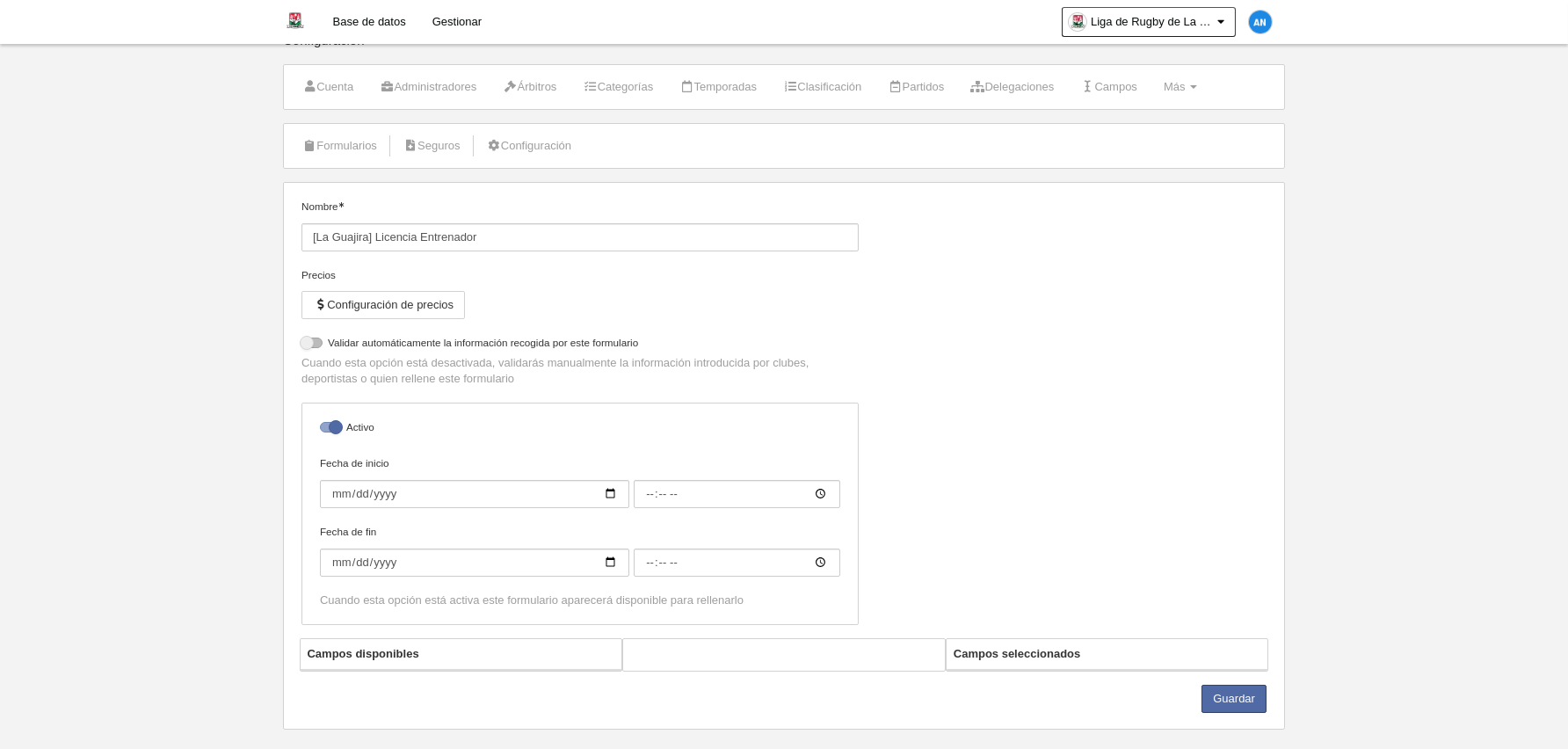
scroll to position [47, 0]
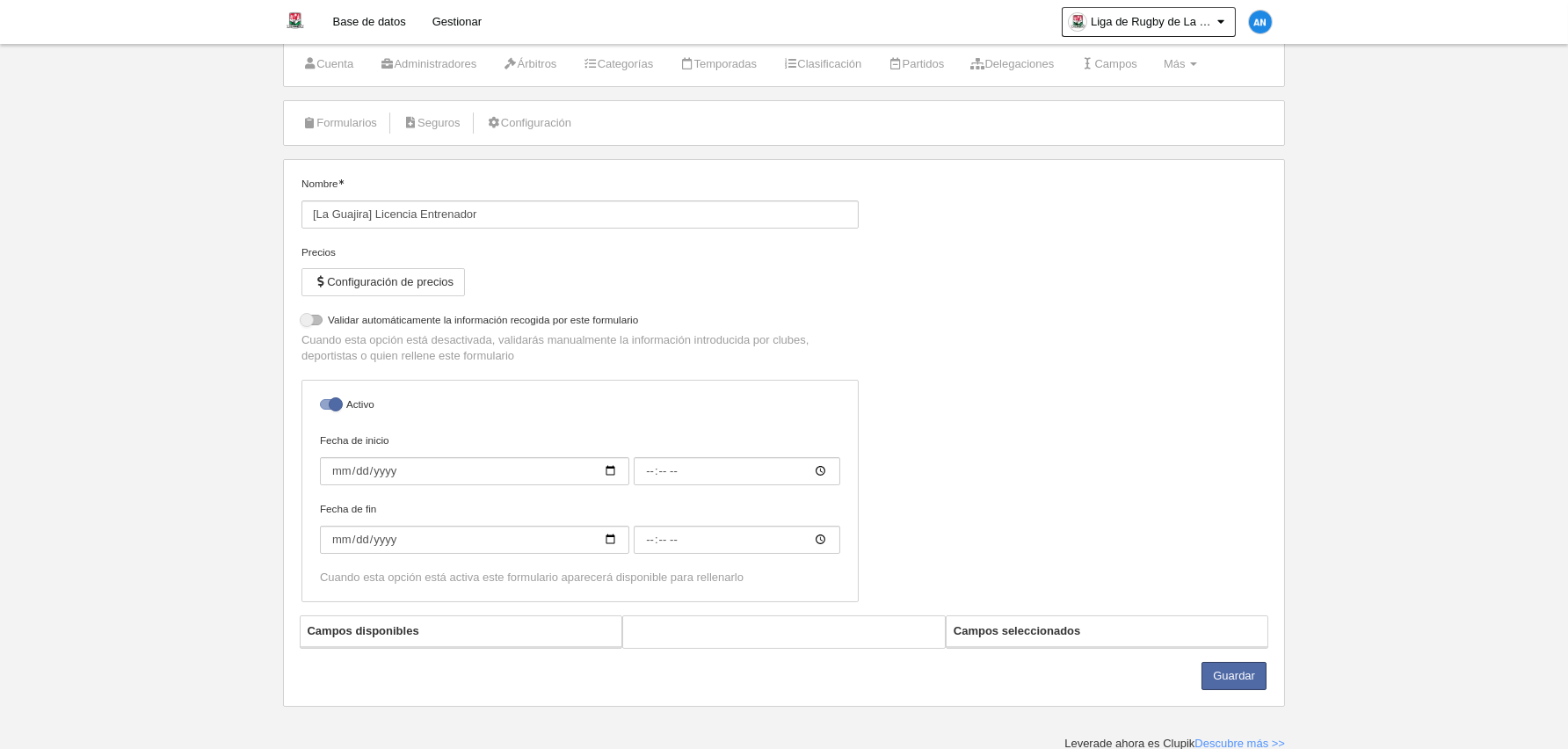
select select "selected"
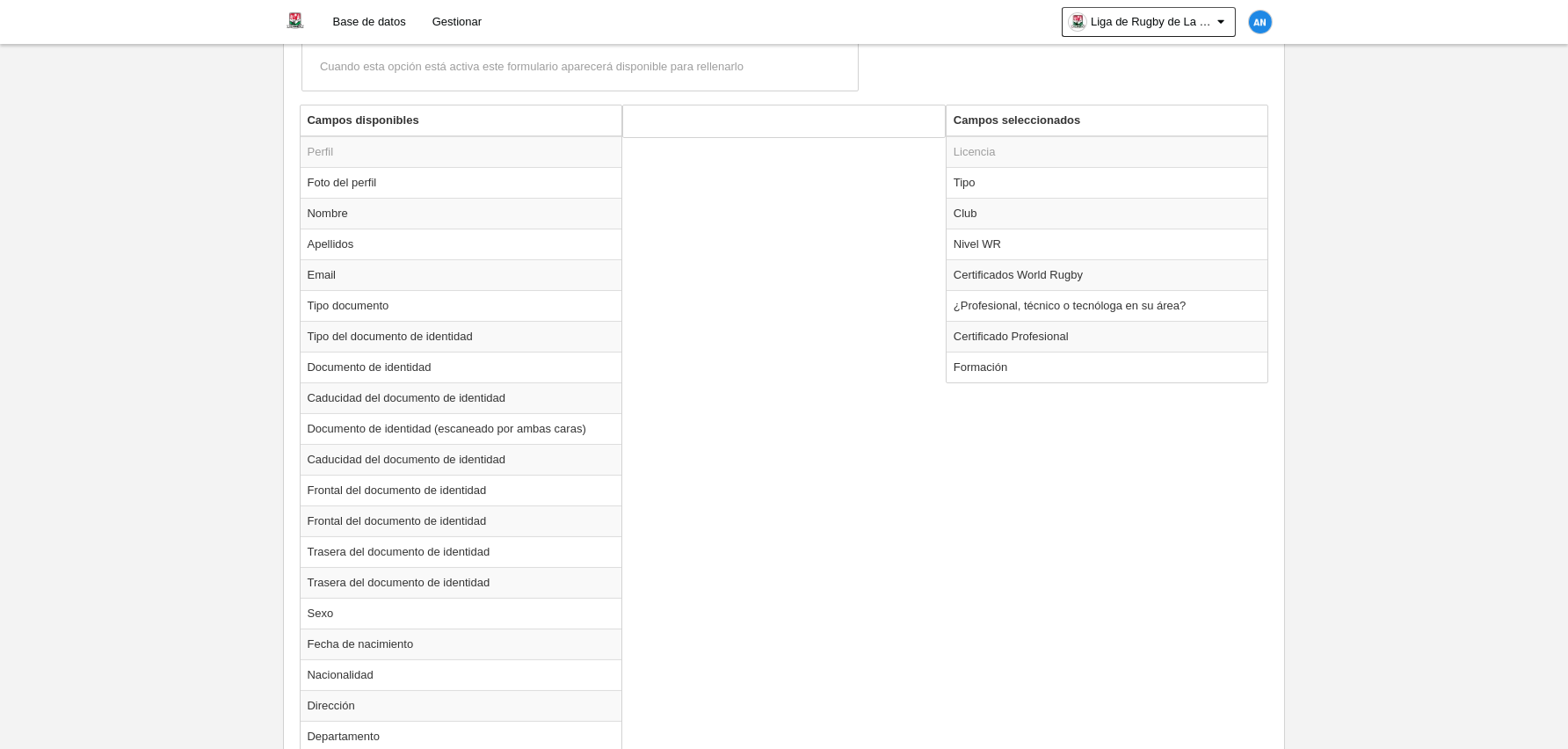
scroll to position [663, 0]
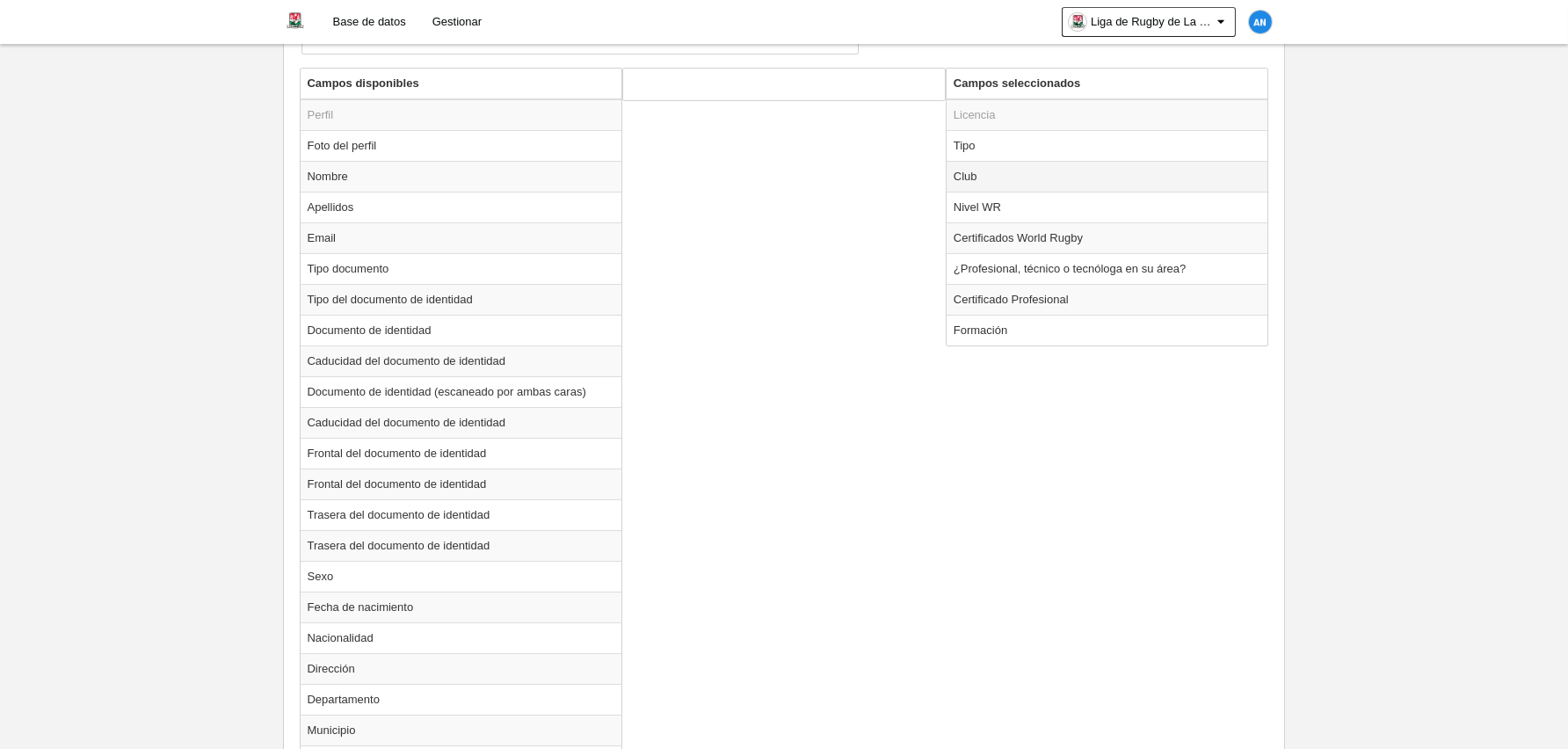
click at [1025, 172] on td "Club" at bounding box center [1107, 176] width 322 height 30
radio input "true"
select select
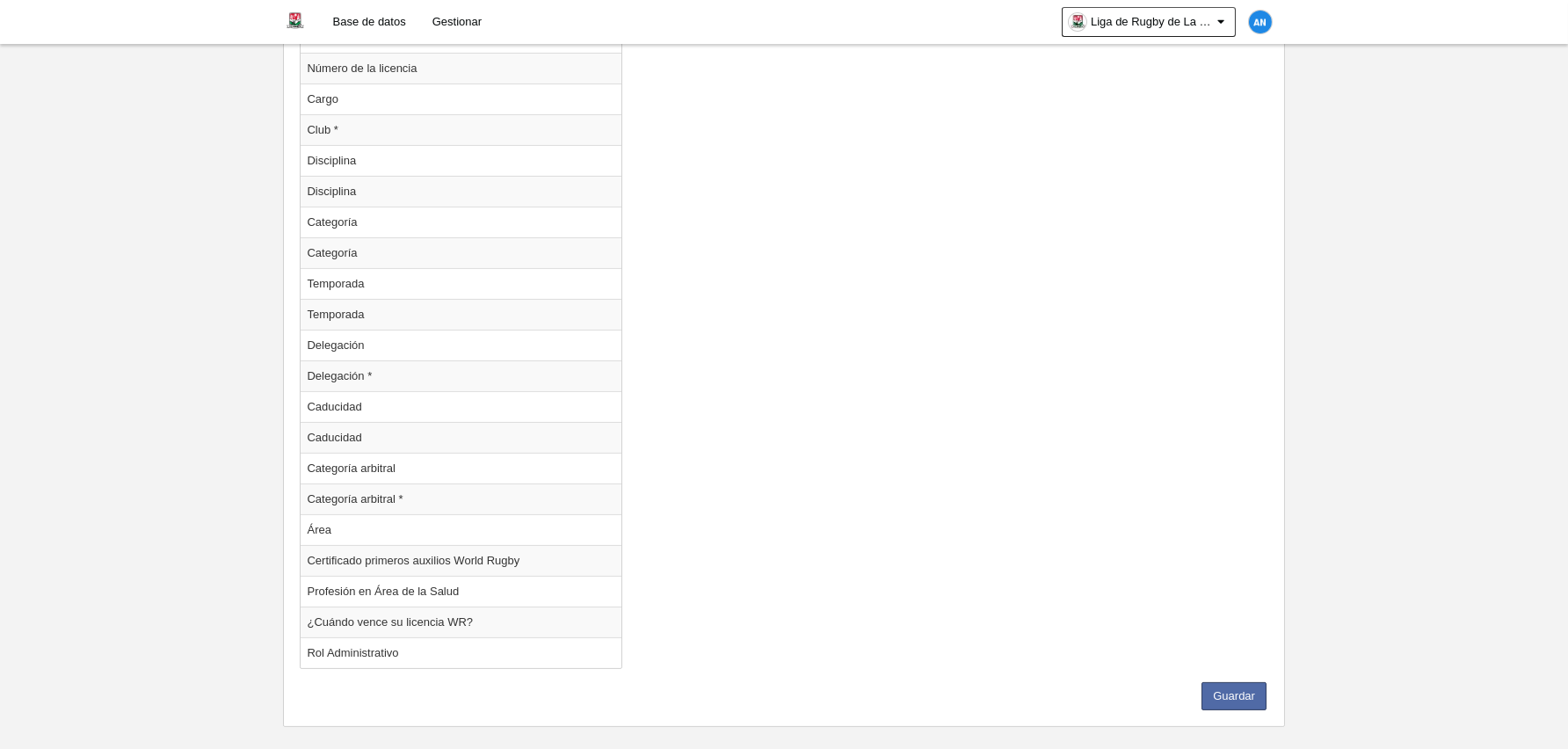
scroll to position [1681, 0]
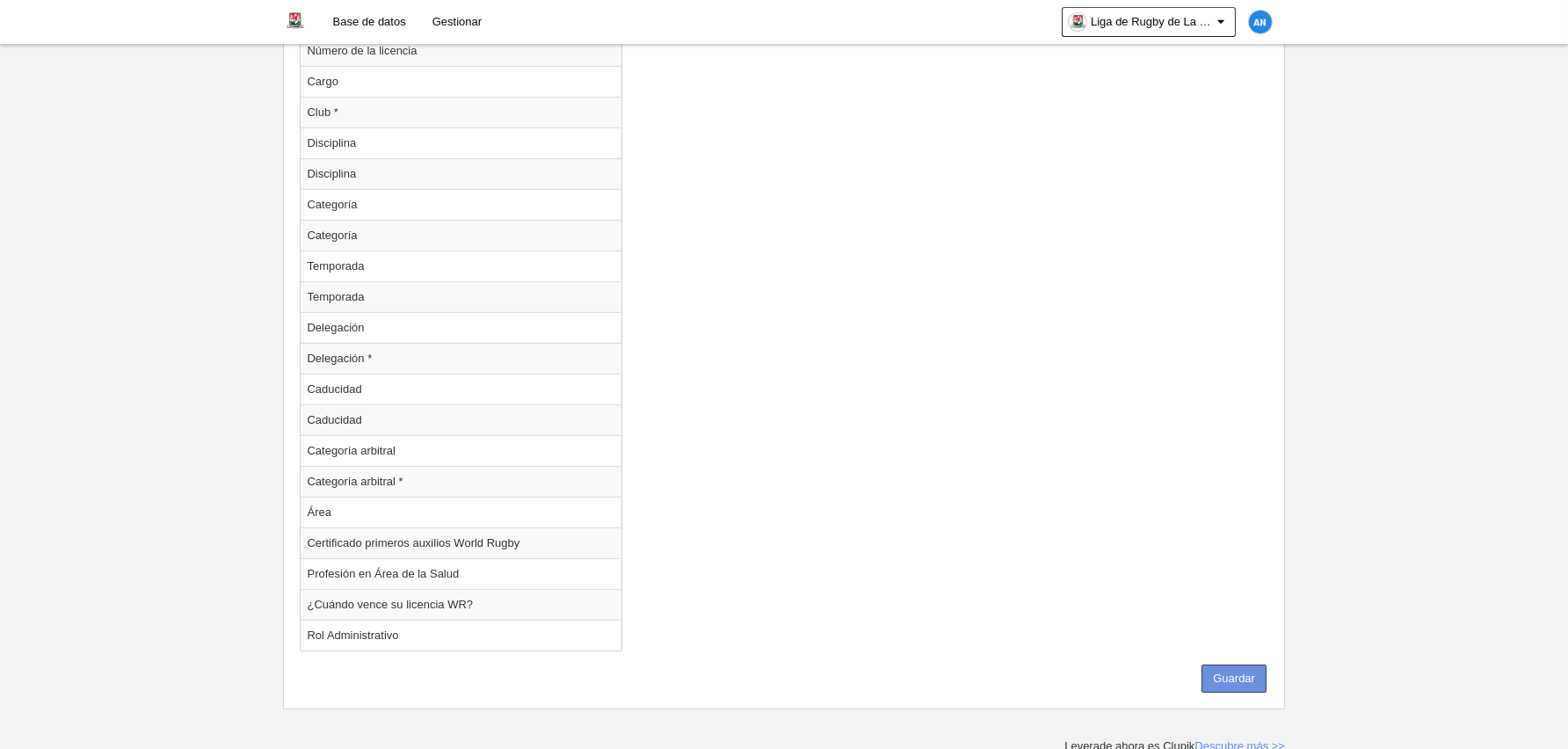
click at [1253, 680] on button "Guardar" at bounding box center [1234, 679] width 65 height 28
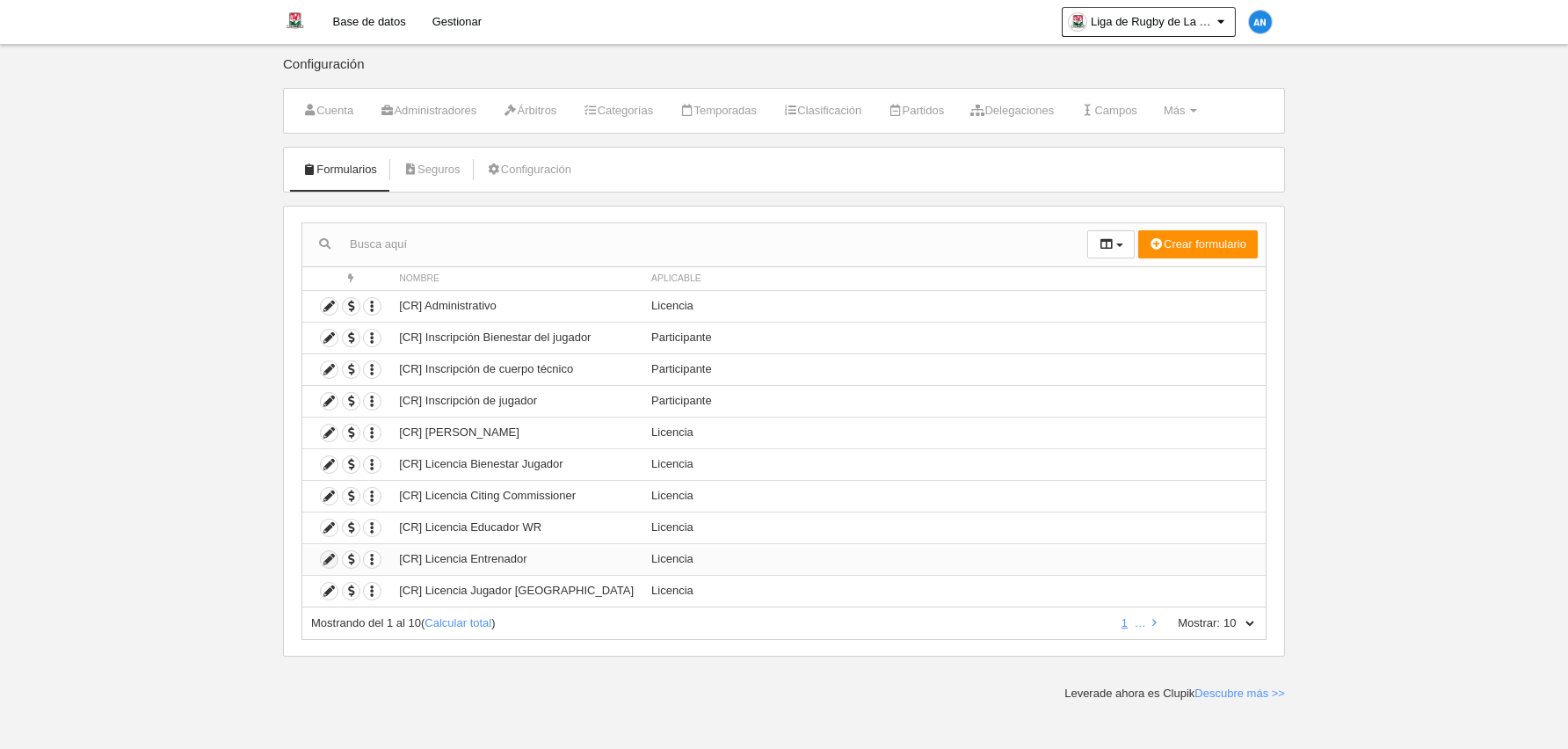
click at [330, 557] on icon at bounding box center [330, 559] width 17 height 17
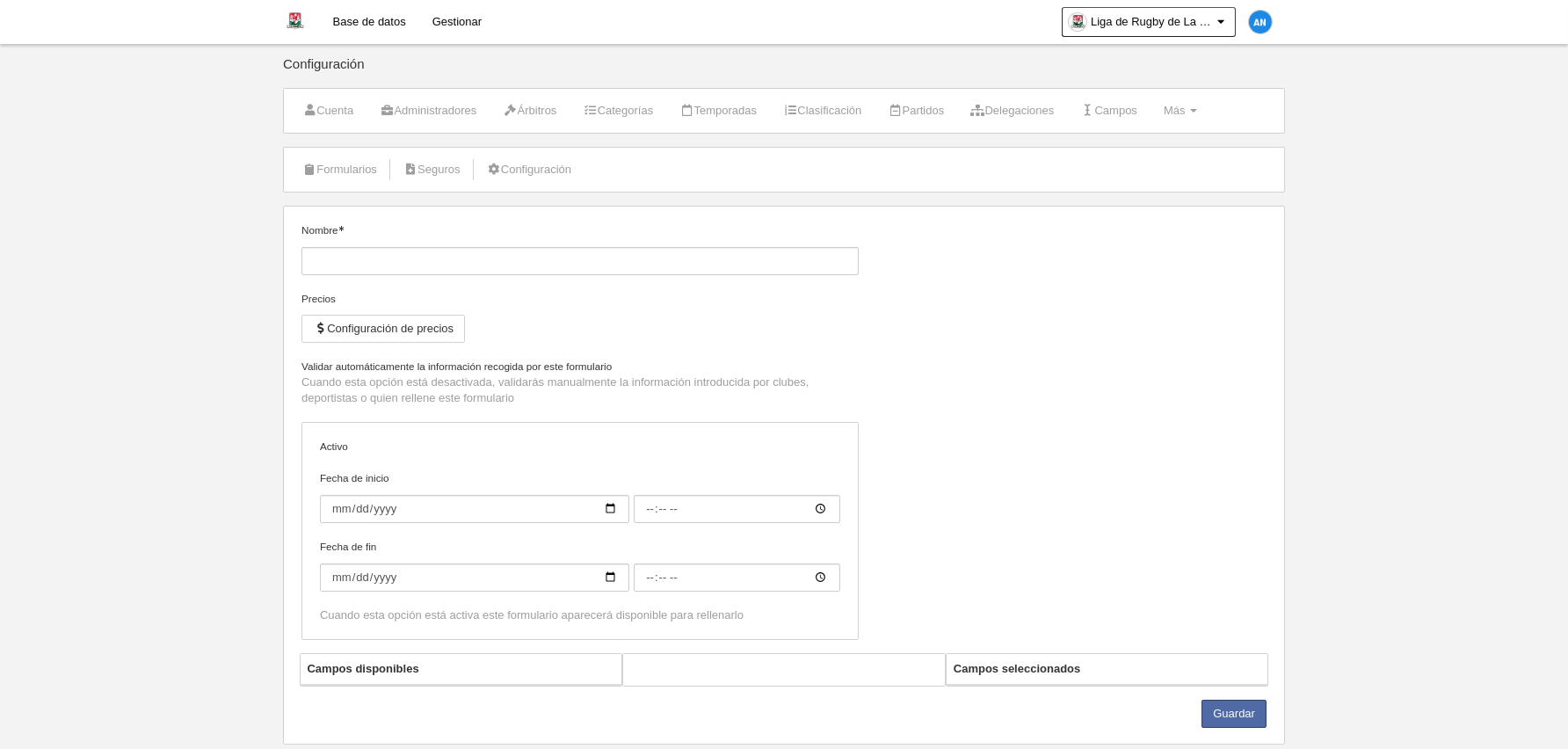
type input "[CR] Licencia Entrenador"
checkbox input "true"
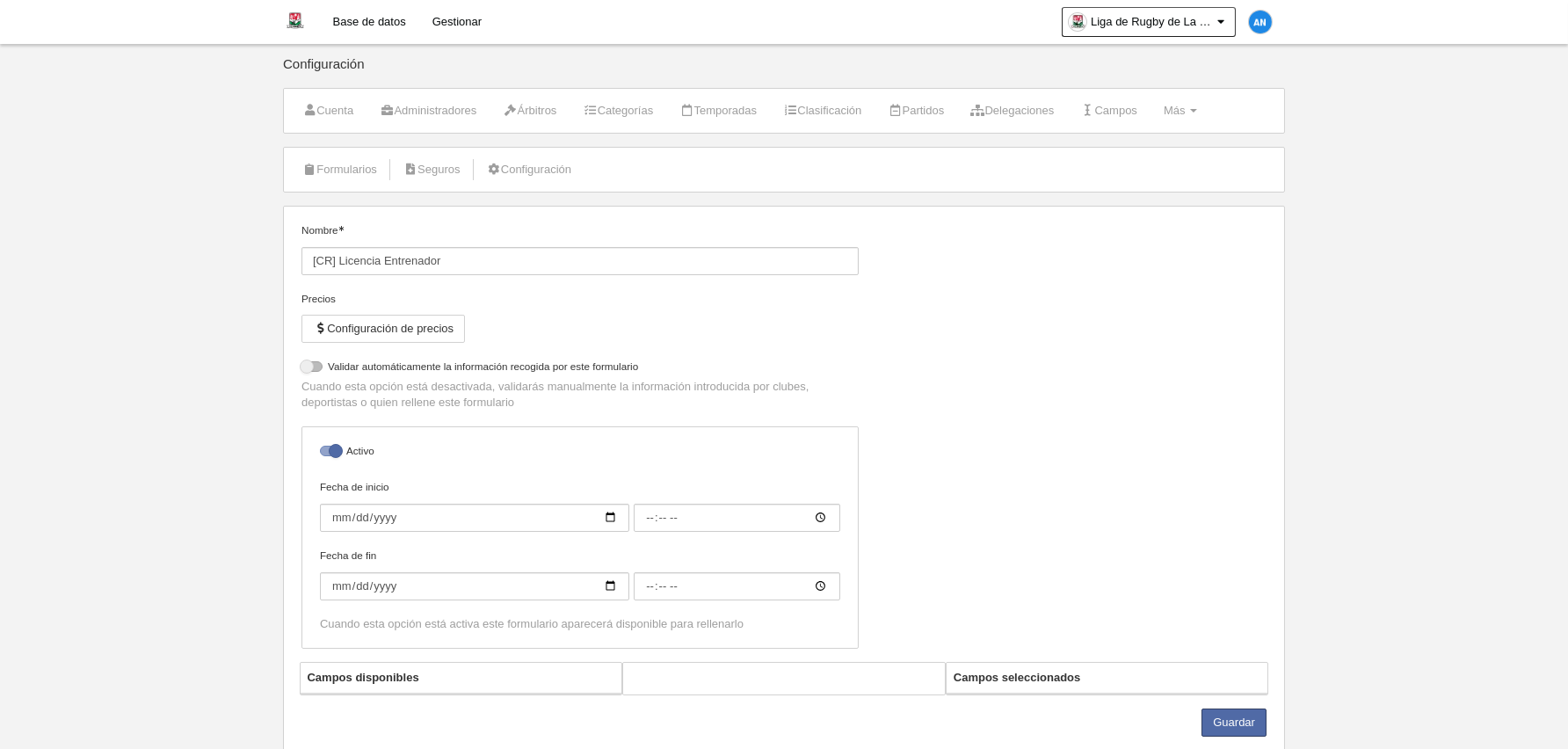
select select "selected"
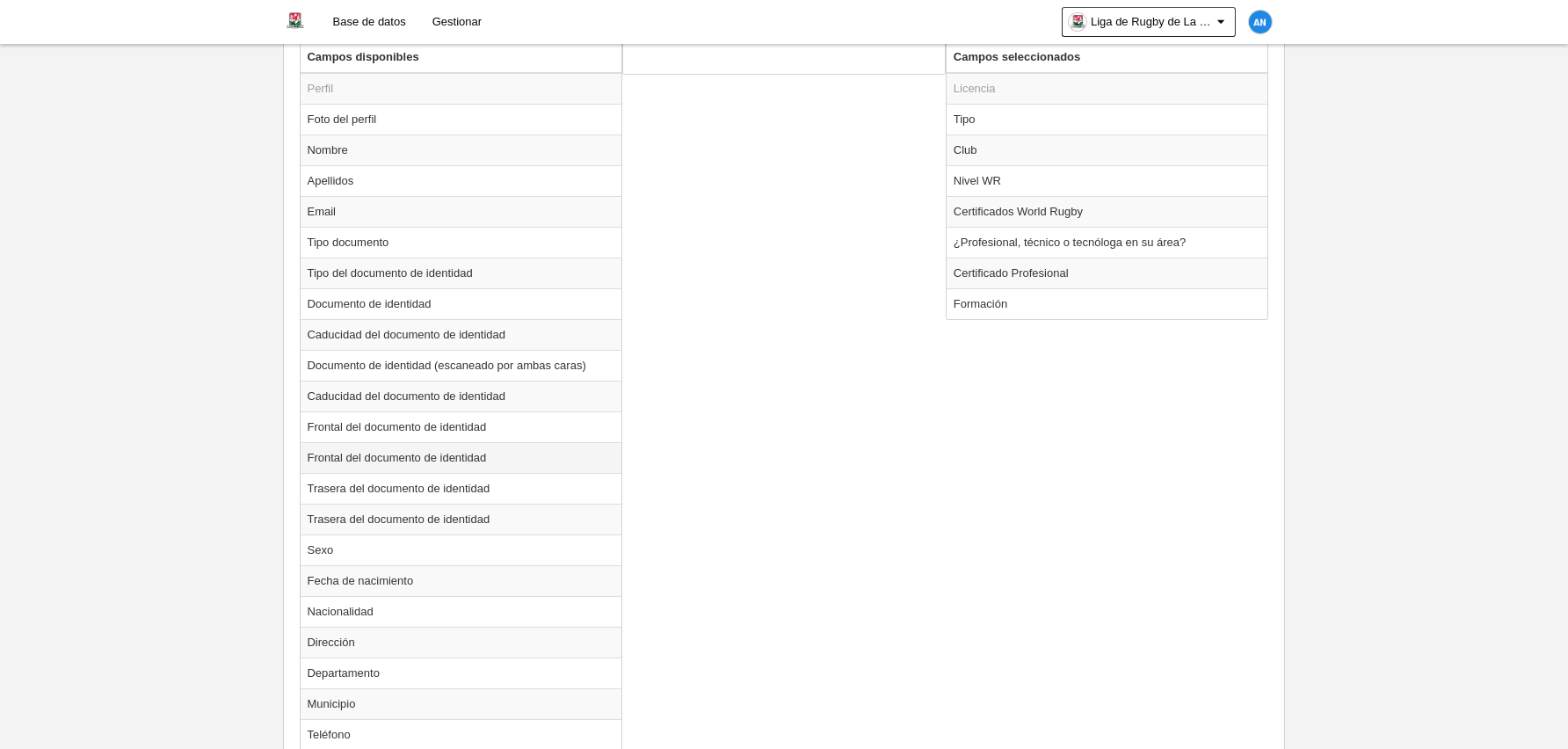
scroll to position [703, 0]
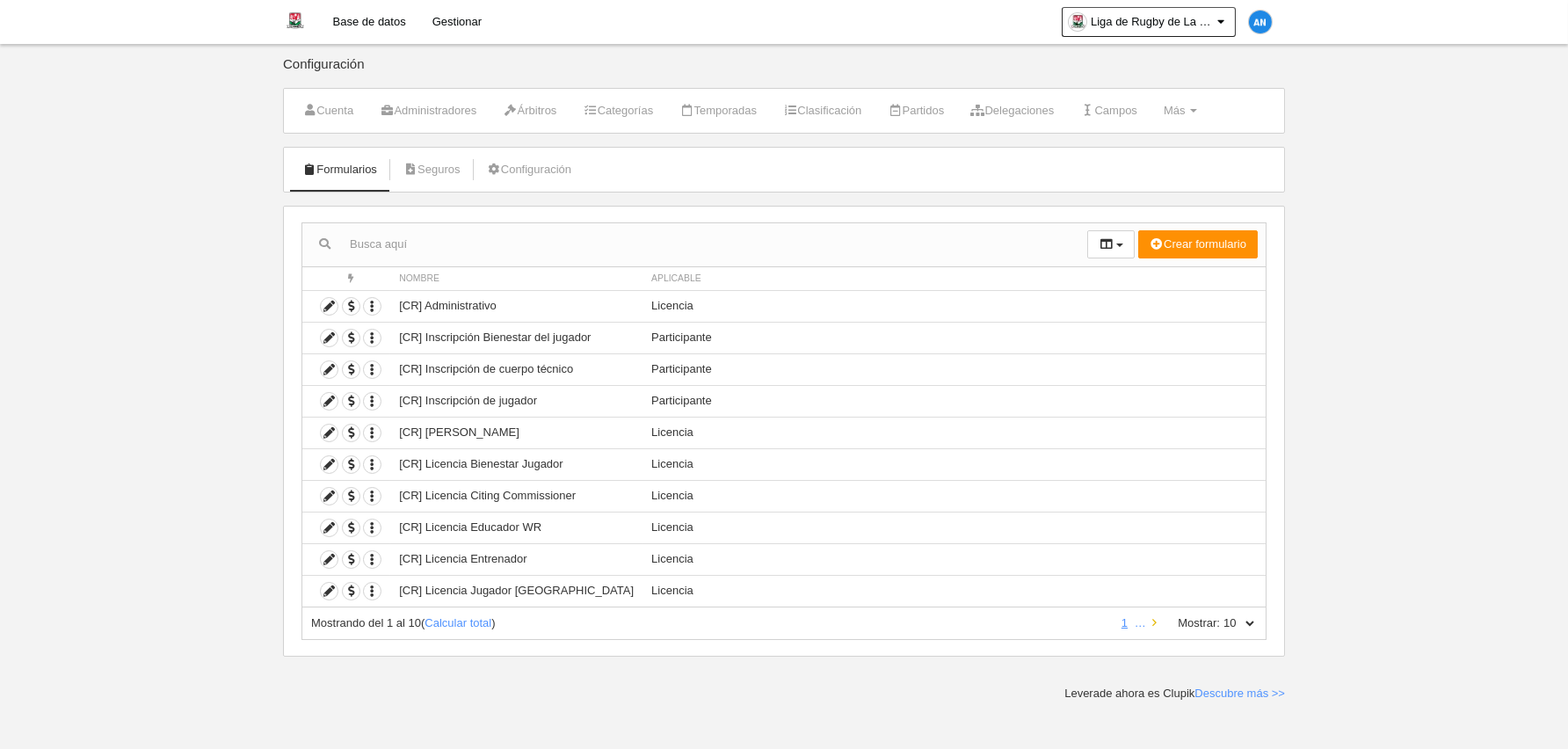
click at [1153, 621] on link at bounding box center [1155, 623] width 11 height 13
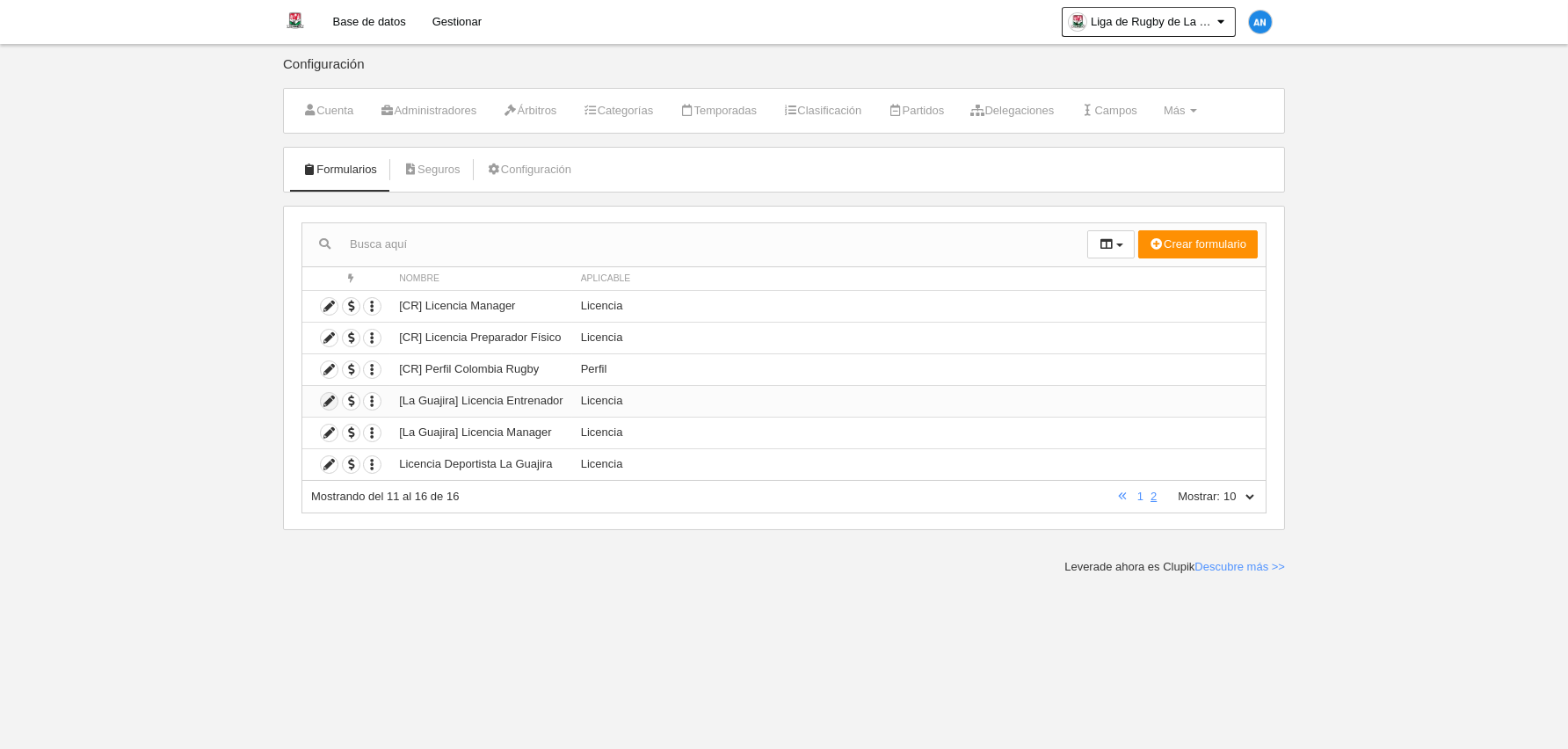
click at [325, 400] on icon at bounding box center [330, 402] width 17 height 17
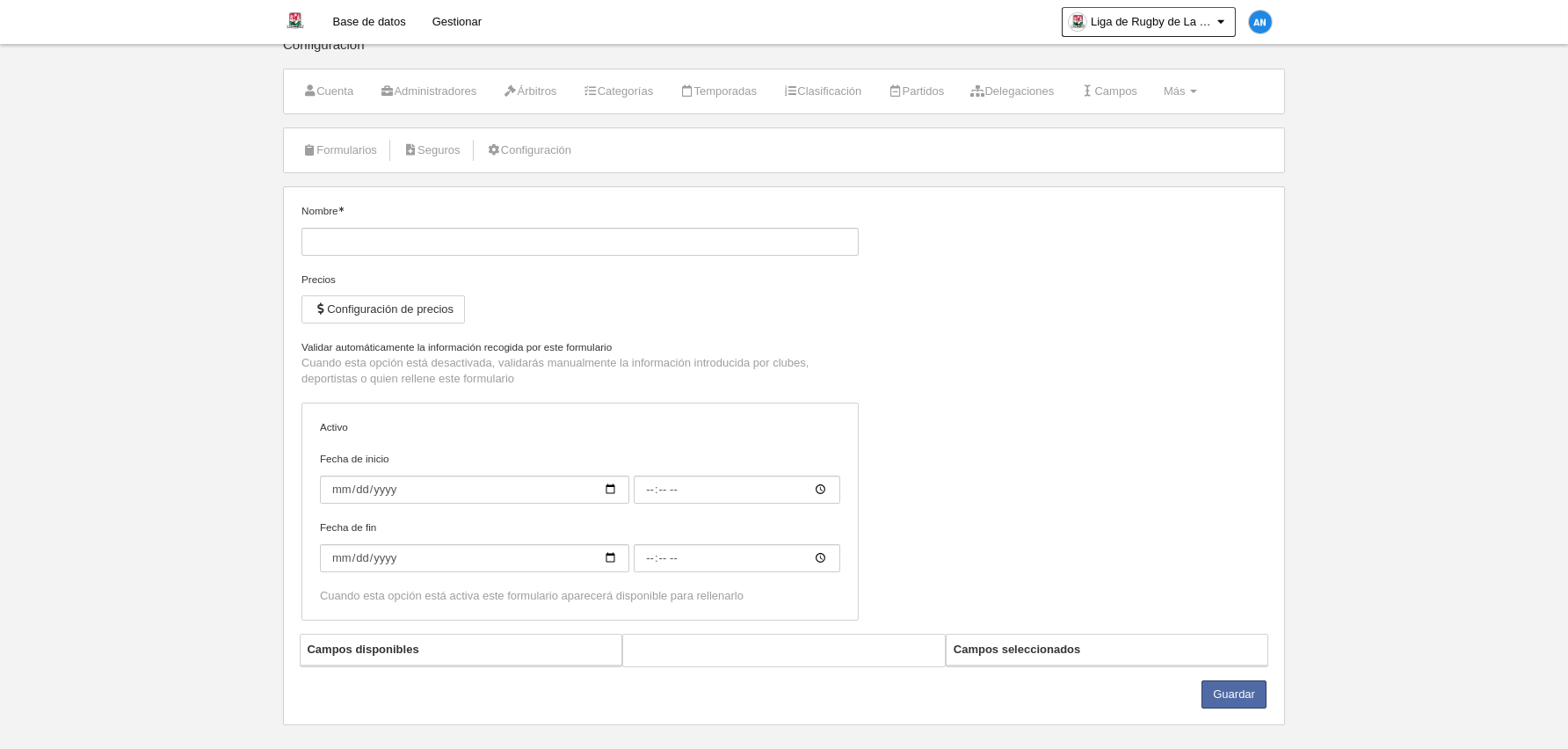
type input "[La Guajira] Licencia Entrenador"
checkbox input "true"
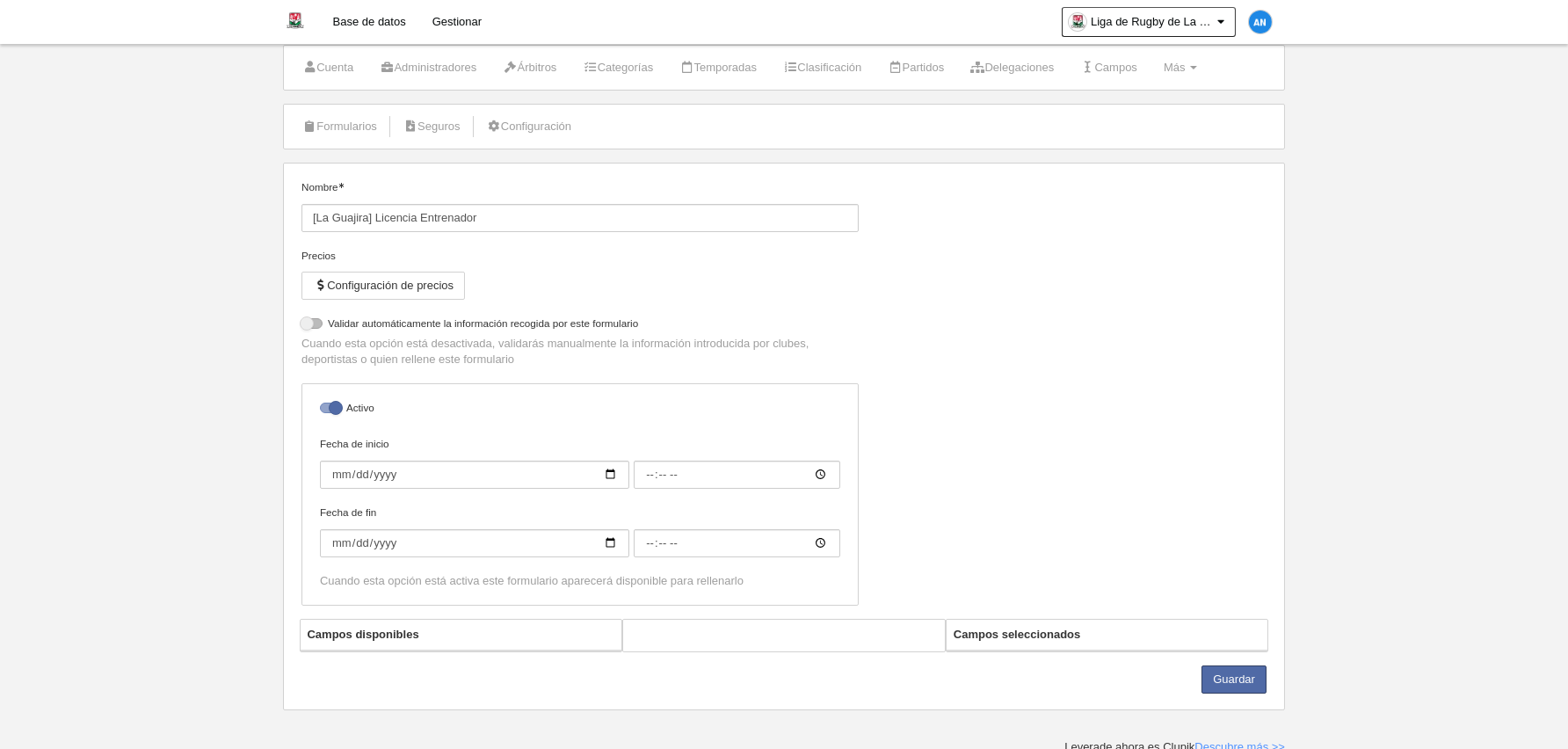
scroll to position [47, 0]
select select "selected"
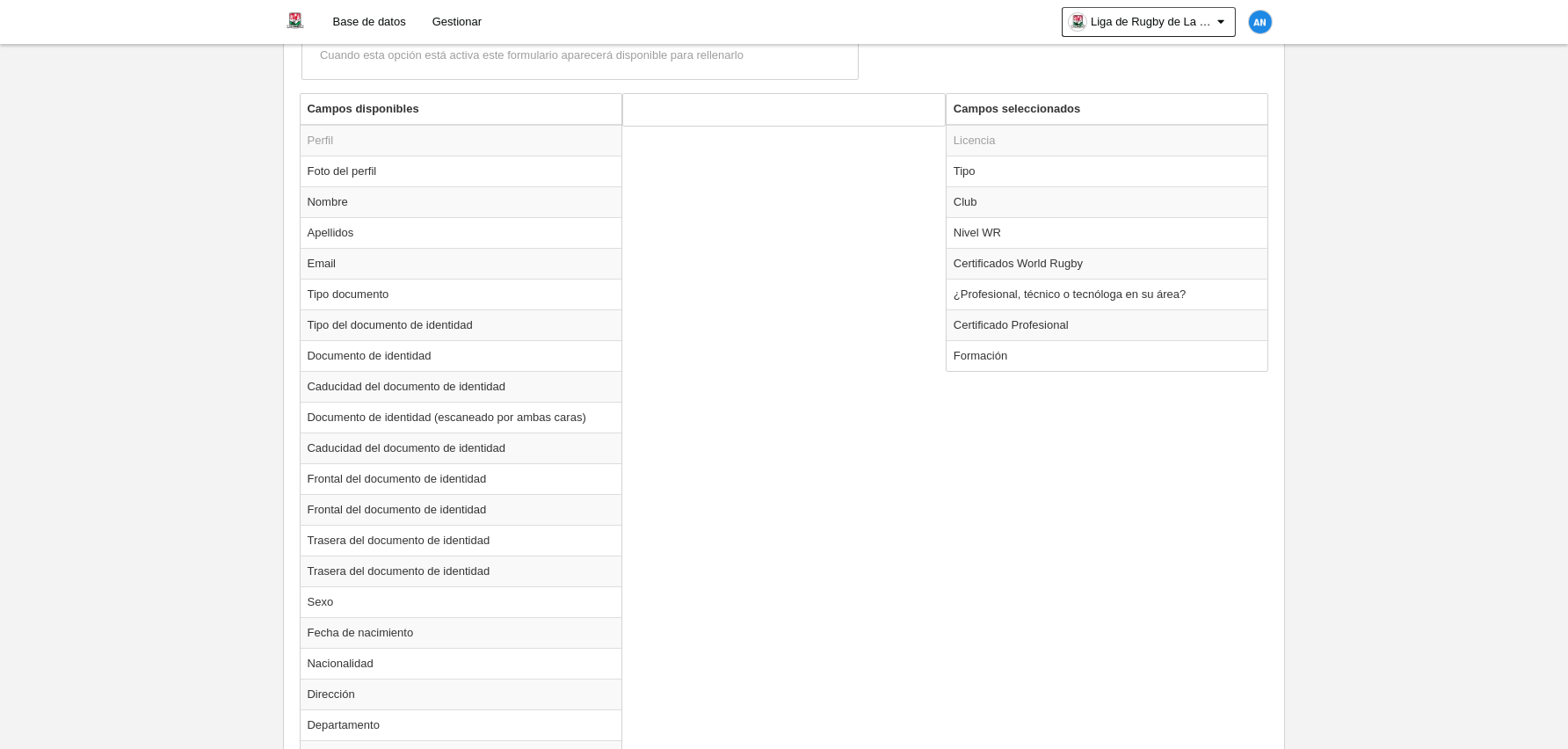
scroll to position [467, 0]
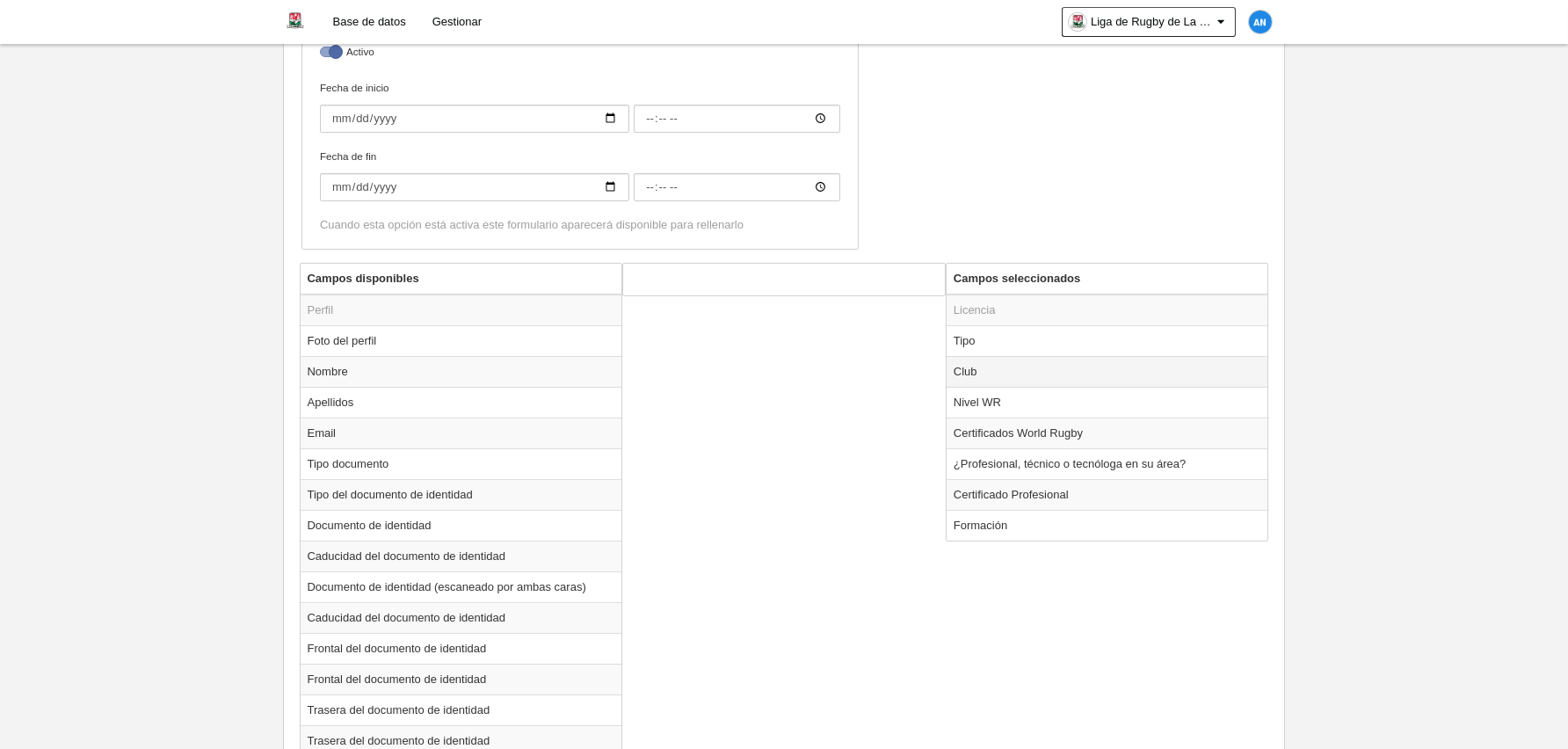
click at [998, 369] on td "Club" at bounding box center [1107, 371] width 322 height 30
radio input "true"
select select
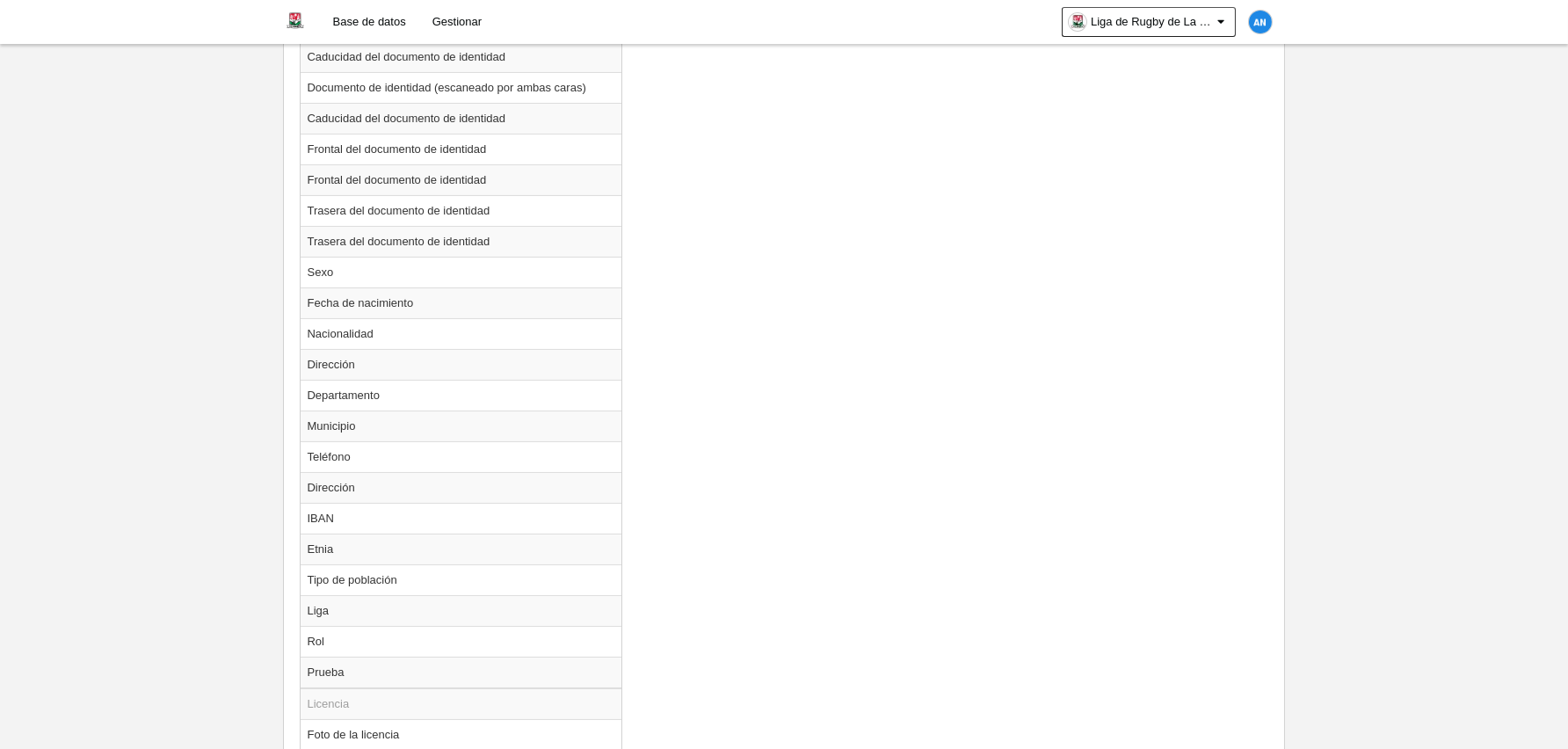
scroll to position [819, 0]
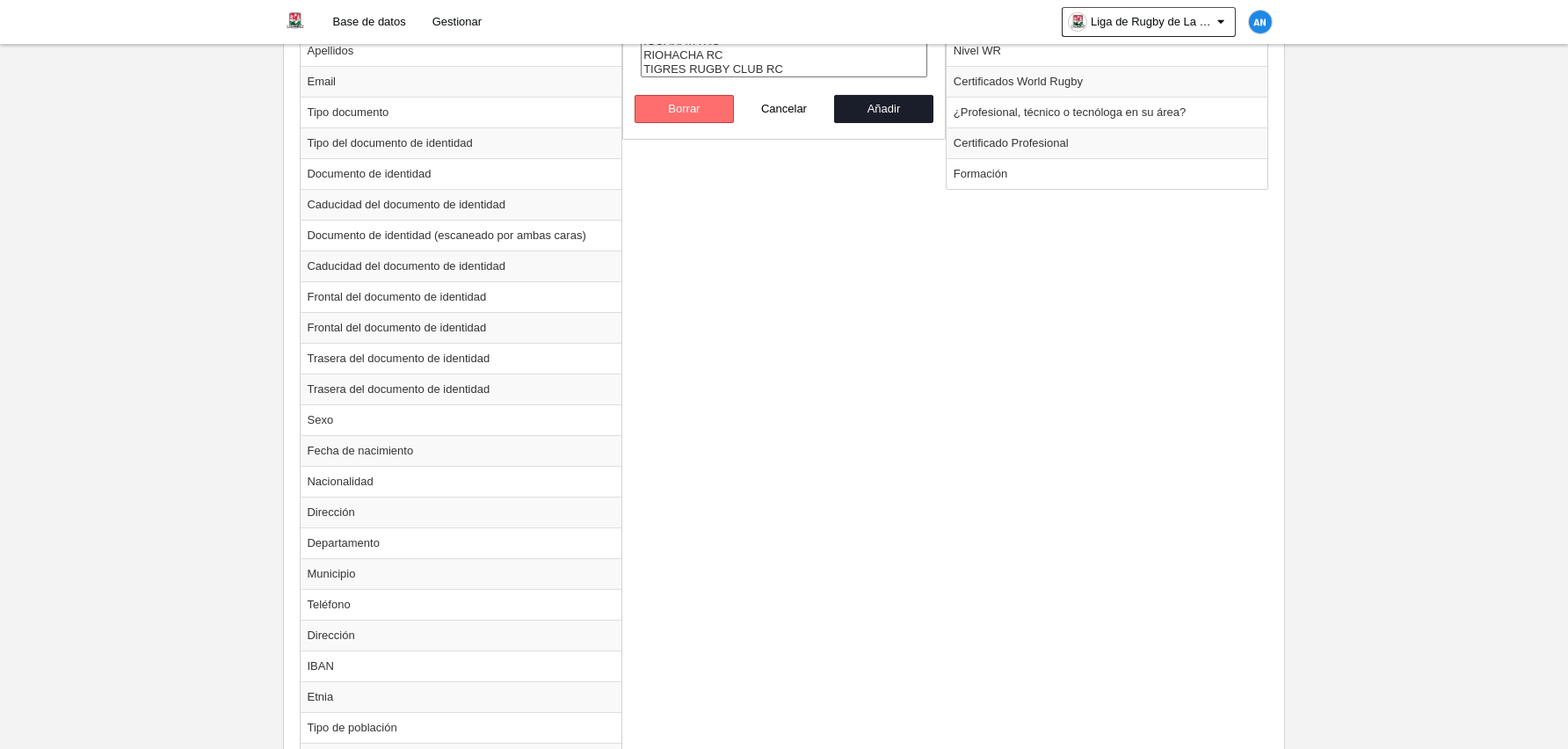
click at [699, 116] on button "Borrar" at bounding box center [685, 109] width 101 height 28
radio input "false"
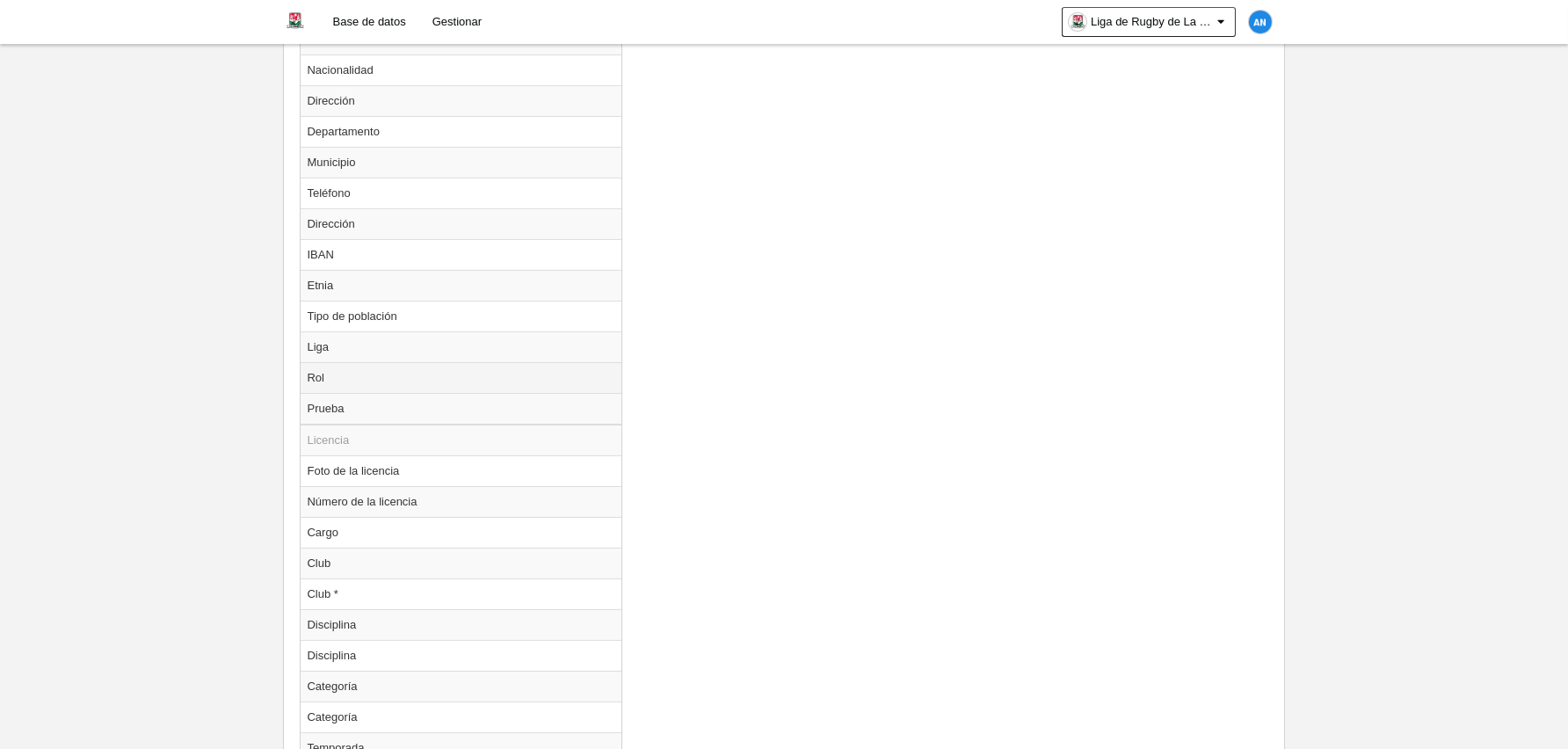
scroll to position [1259, 0]
click at [365, 571] on td "Club *" at bounding box center [462, 565] width 322 height 30
radio input "true"
select select
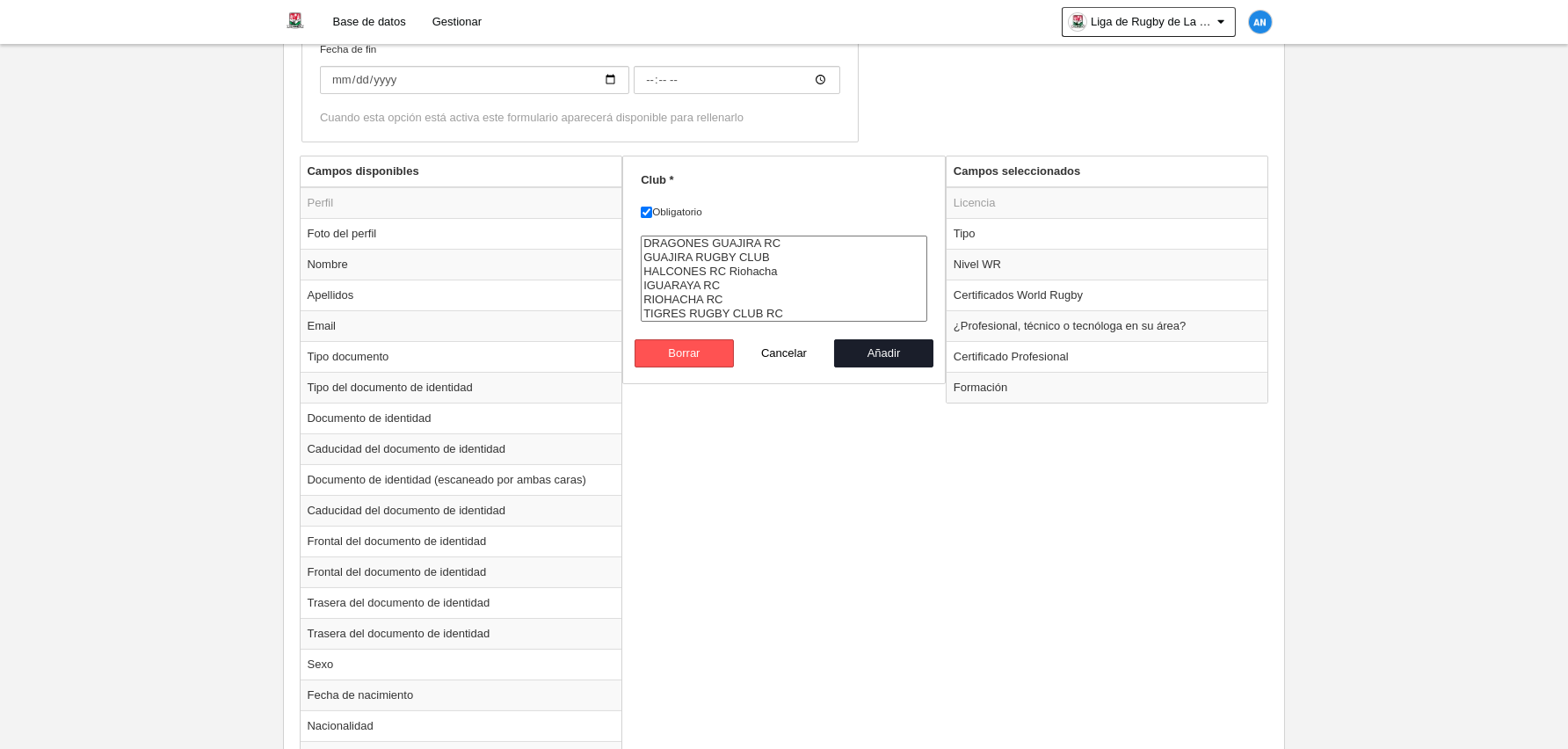
scroll to position [555, 0]
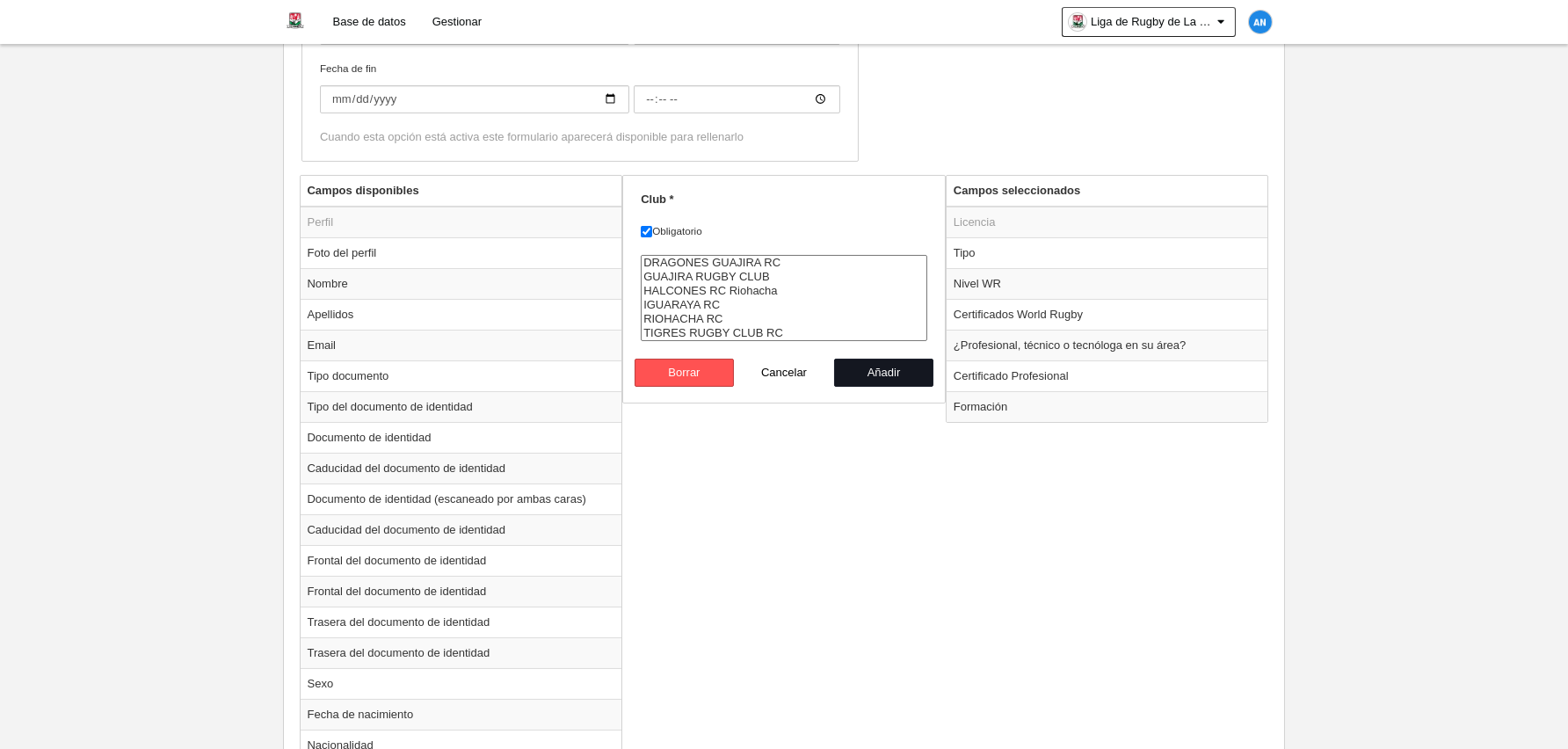
click at [896, 379] on button "Añadir" at bounding box center [884, 373] width 101 height 28
radio input "false"
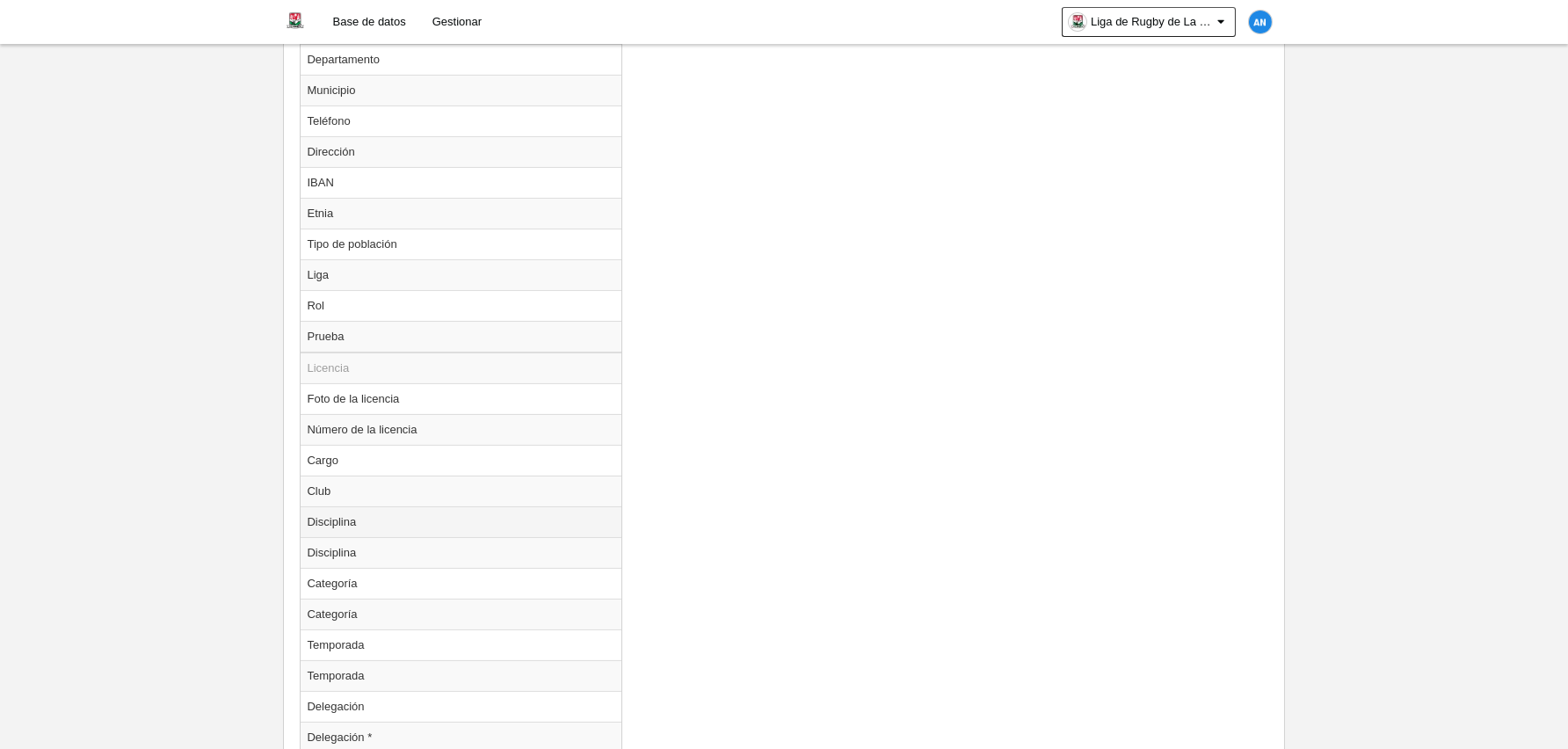
scroll to position [1330, 0]
click at [454, 619] on td "Temporada" at bounding box center [462, 617] width 322 height 30
radio input "true"
select select
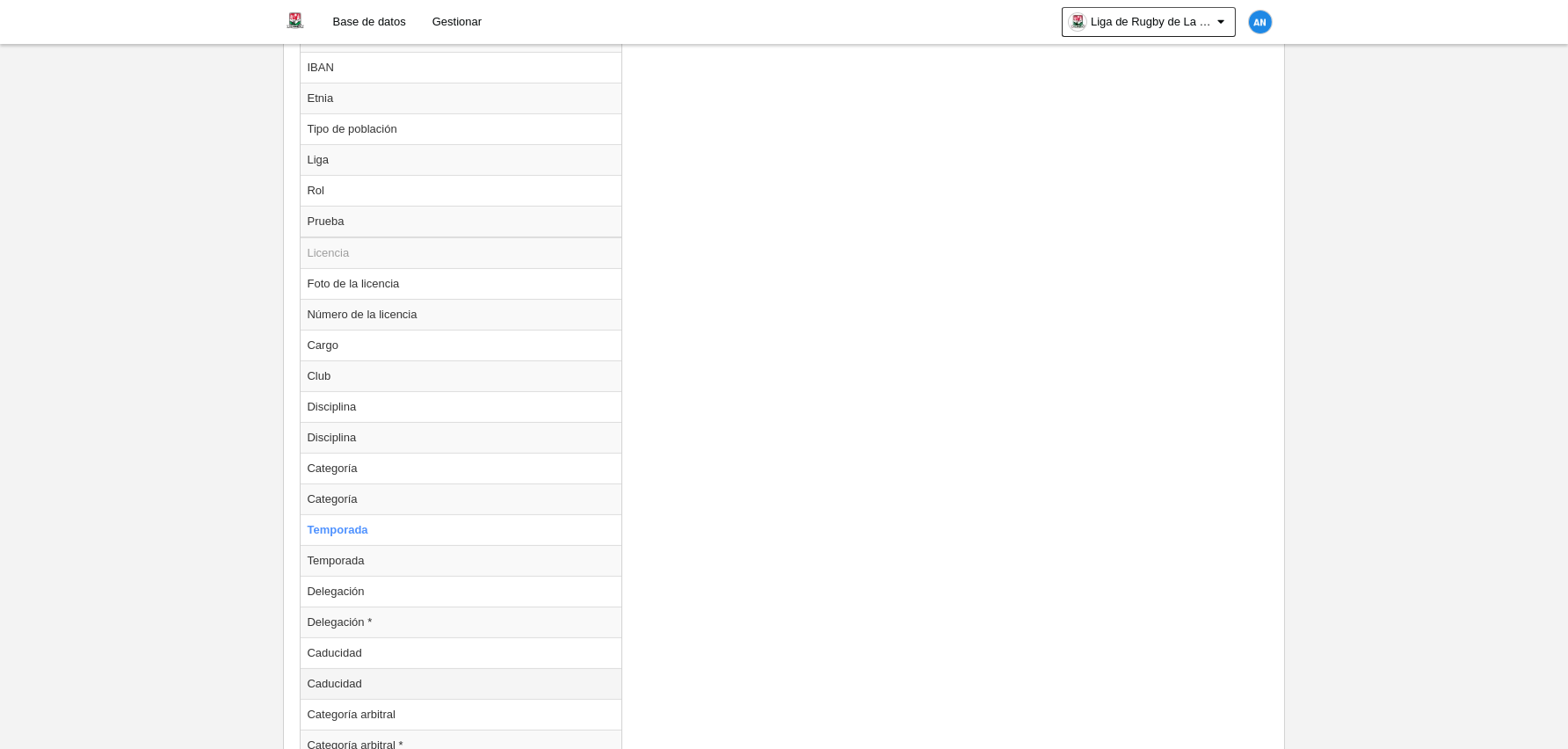
scroll to position [1418, 0]
click at [402, 557] on td "Temporada" at bounding box center [462, 559] width 322 height 30
radio input "false"
radio input "true"
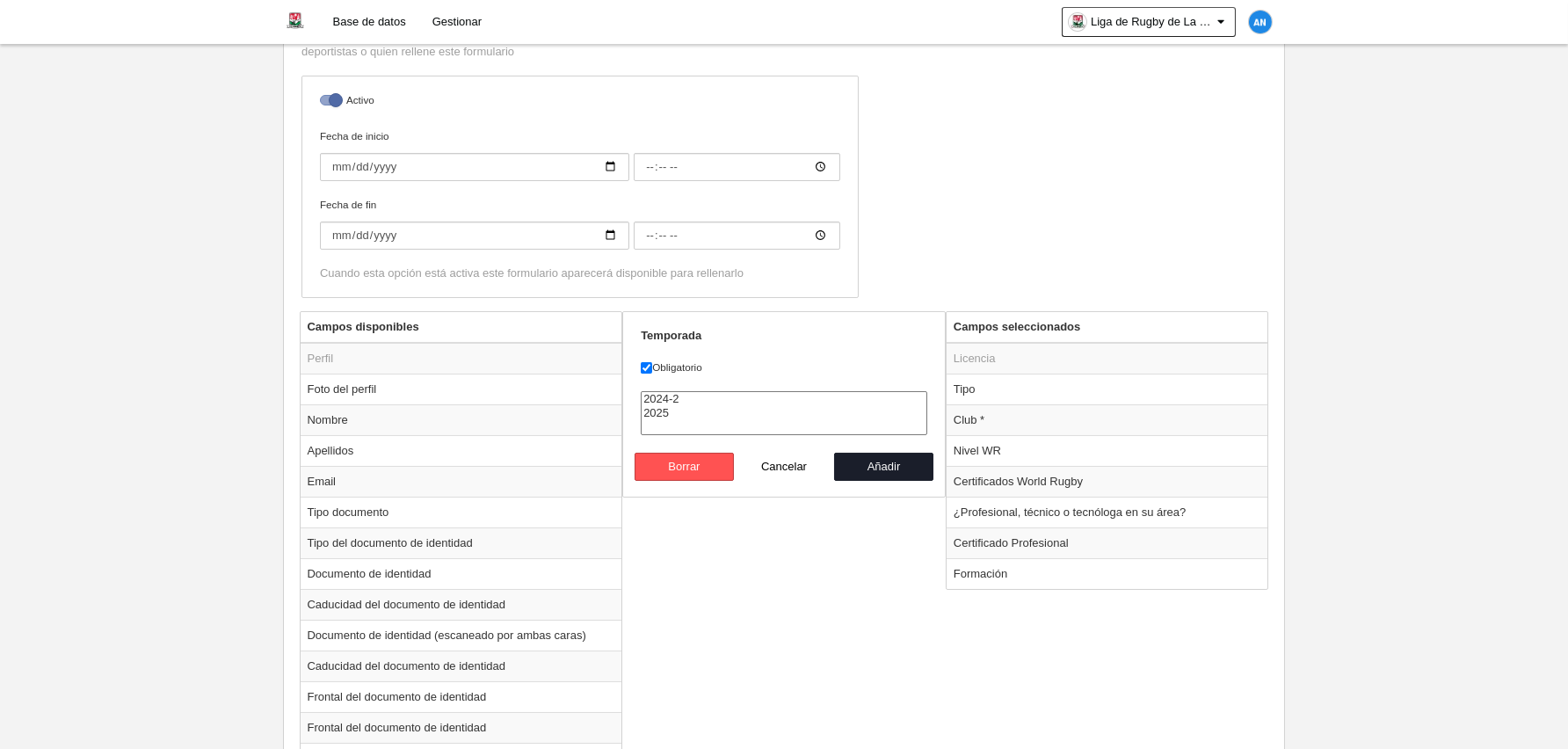
scroll to position [364, 0]
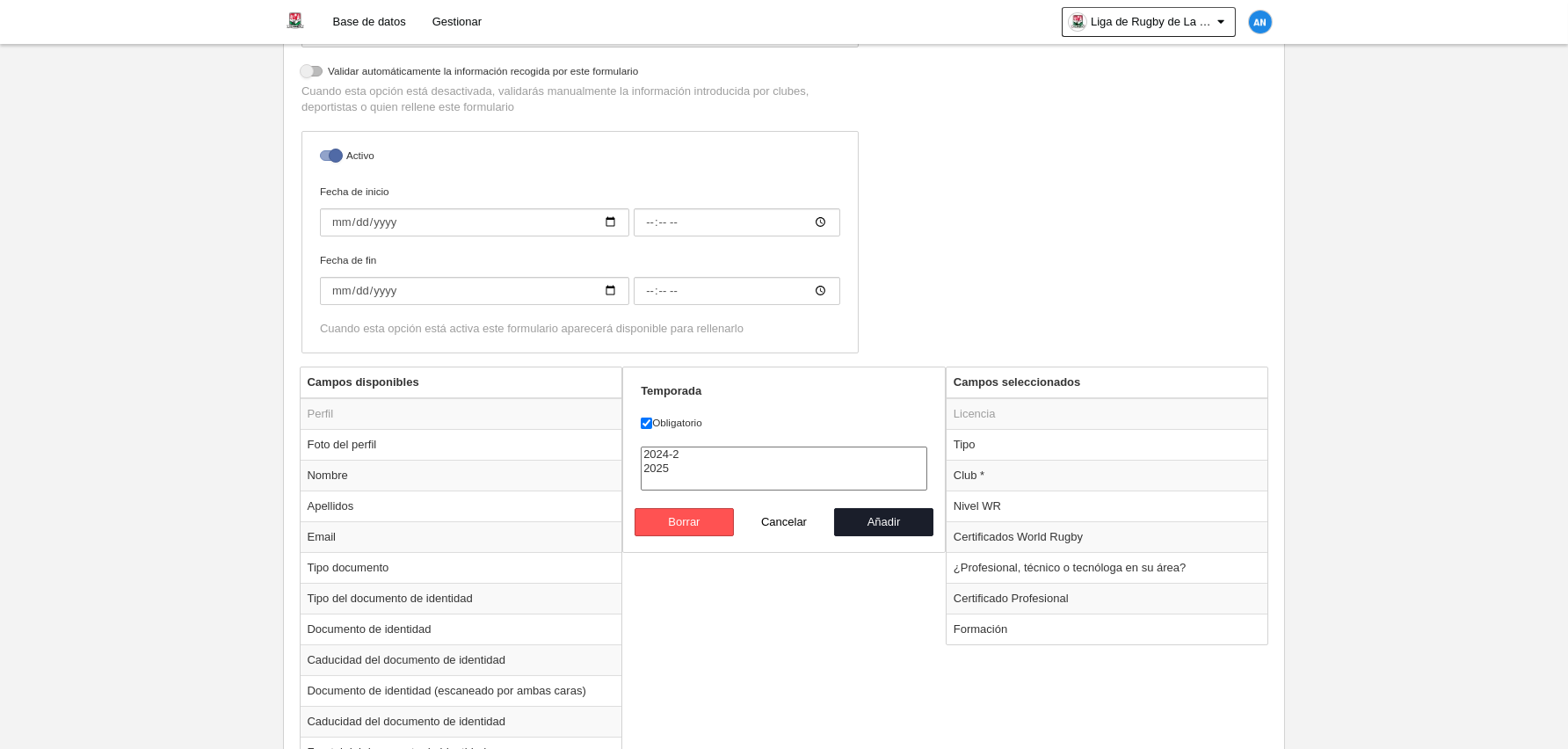
select select "8164"
click at [676, 470] on option "2025" at bounding box center [784, 468] width 285 height 14
click at [885, 518] on button "Añadir" at bounding box center [884, 522] width 101 height 28
radio input "false"
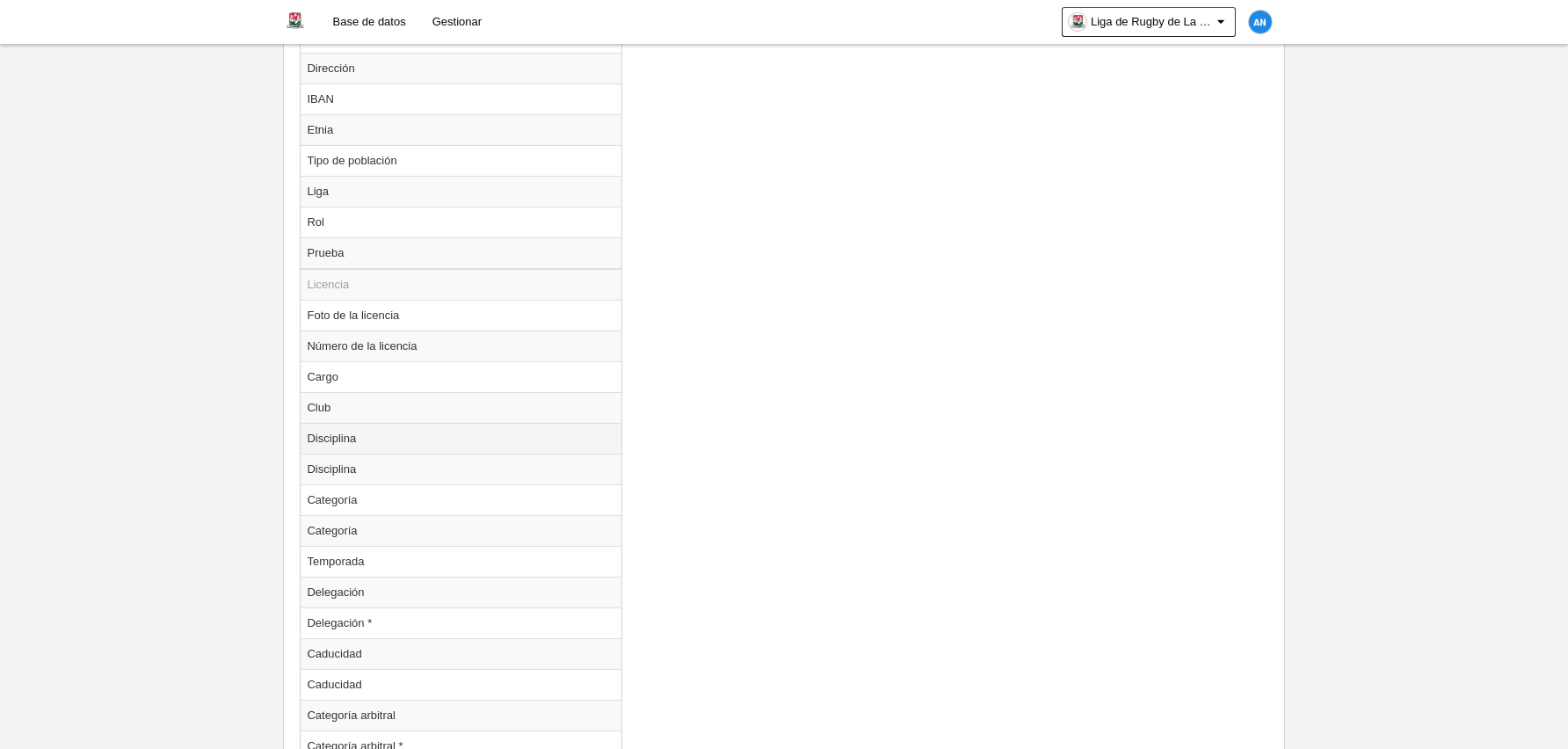
scroll to position [1418, 0]
click at [395, 610] on td "Caducidad" at bounding box center [462, 621] width 322 height 30
radio input "true"
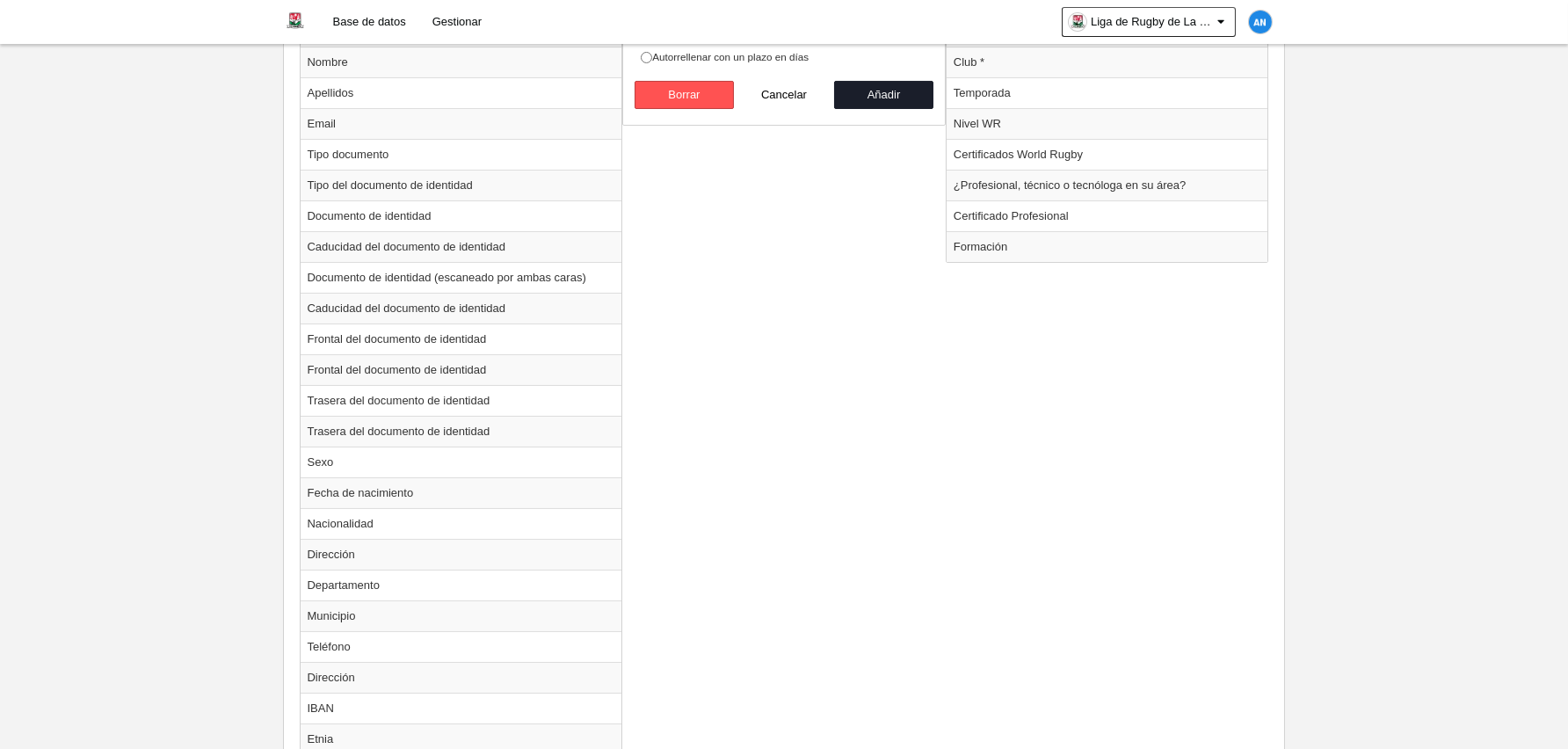
scroll to position [539, 0]
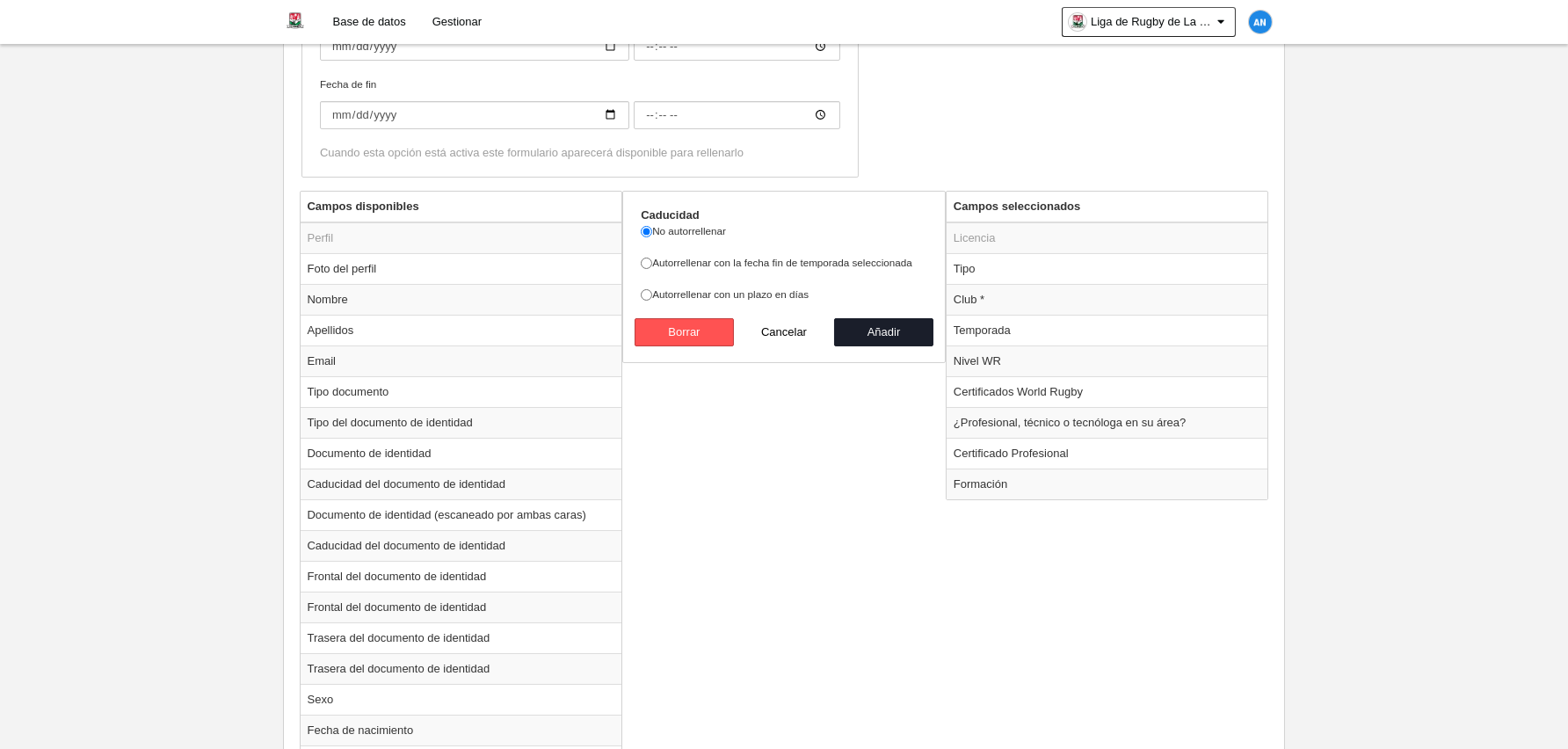
click at [791, 251] on div "No autorrellenar Autorrellenar con la fecha fin de temporada seleccionada Autor…" at bounding box center [784, 262] width 287 height 79
click at [784, 262] on label "Autorrellenar con la fecha fin de temporada seleccionada" at bounding box center [784, 262] width 287 height 16
click at [652, 262] on input "Autorrellenar con la fecha fin de temporada seleccionada" at bounding box center [647, 263] width 11 height 11
radio input "true"
click at [872, 332] on button "Añadir" at bounding box center [884, 332] width 101 height 28
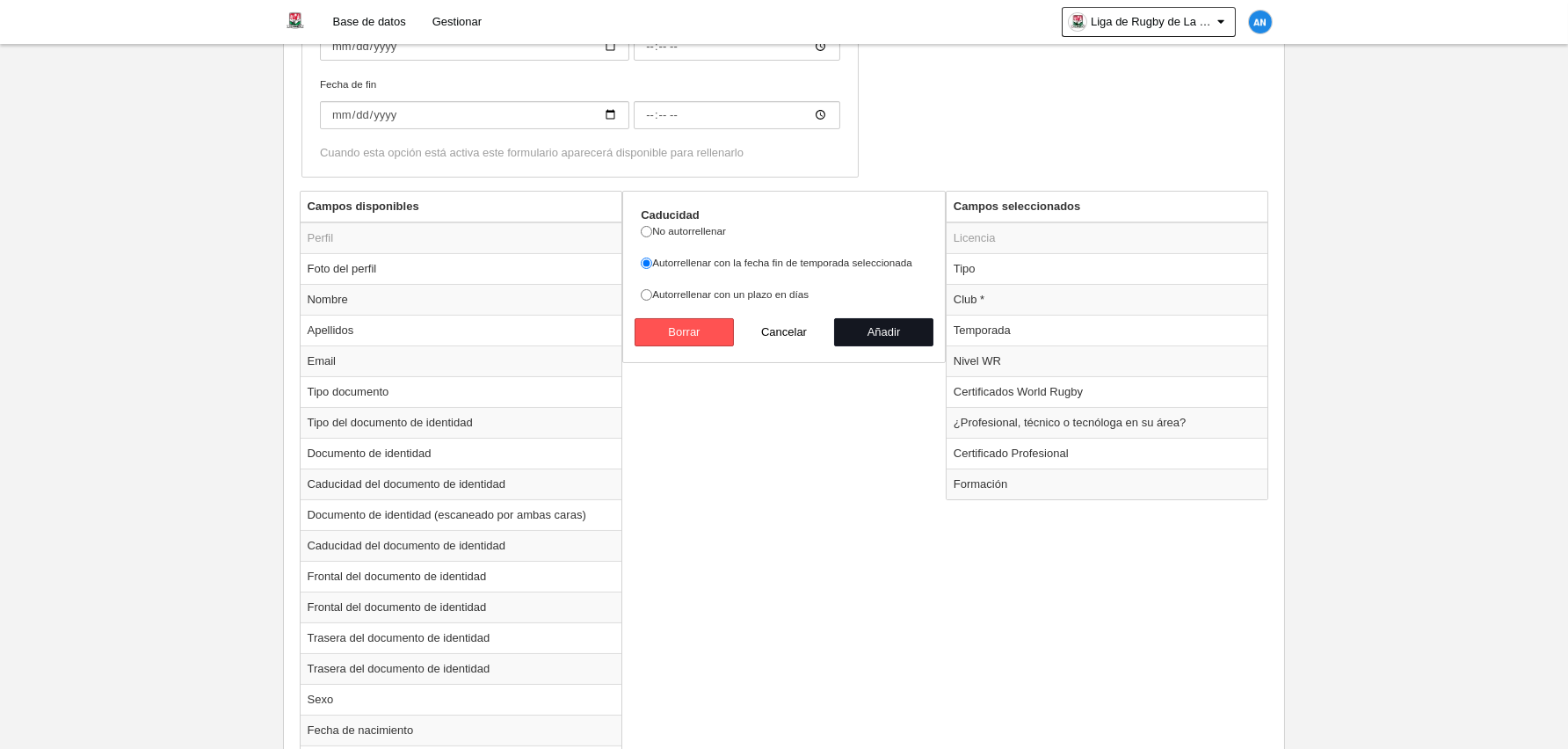
radio input "false"
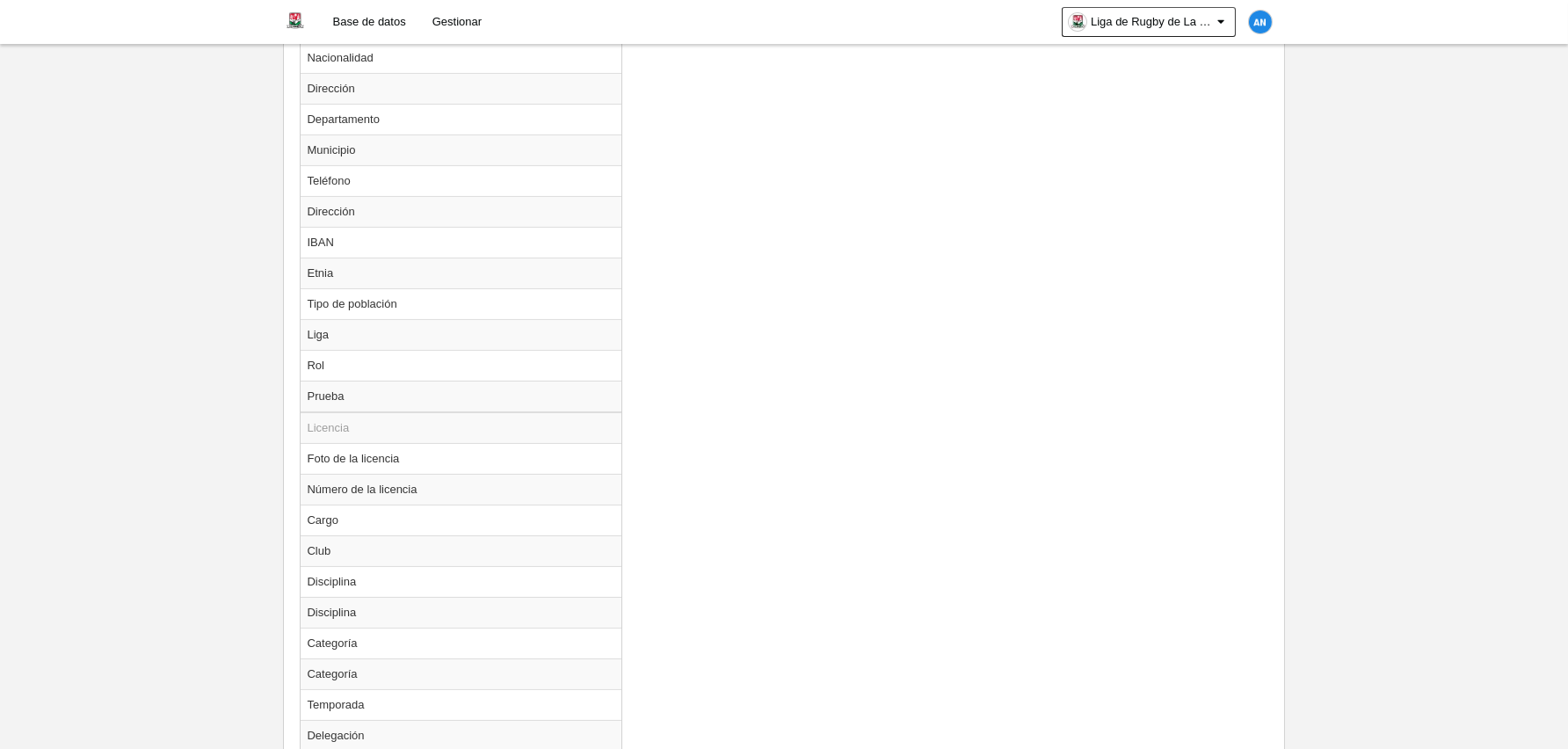
scroll to position [1620, 0]
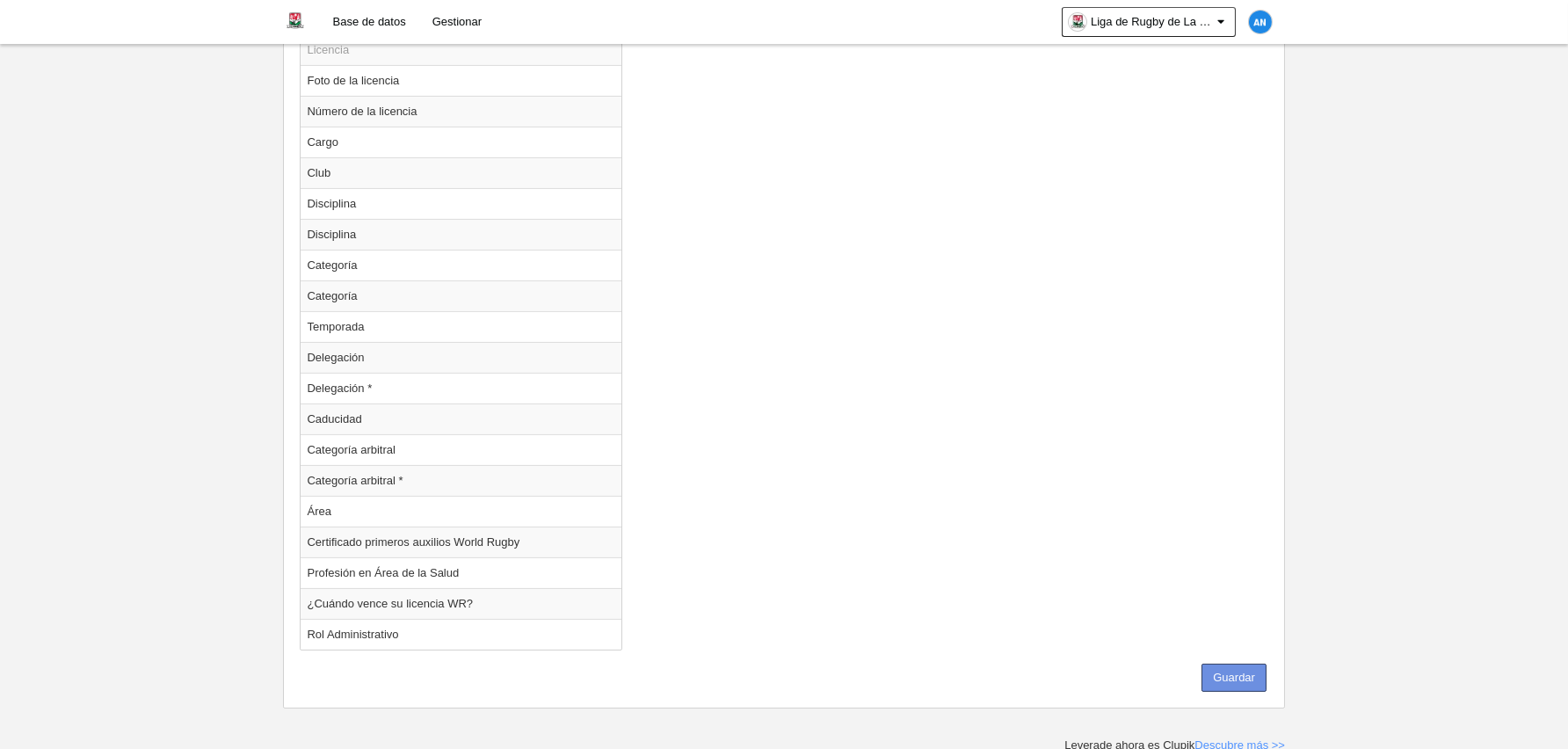
click at [1218, 670] on button "Guardar" at bounding box center [1234, 678] width 65 height 28
